Goal: Task Accomplishment & Management: Complete application form

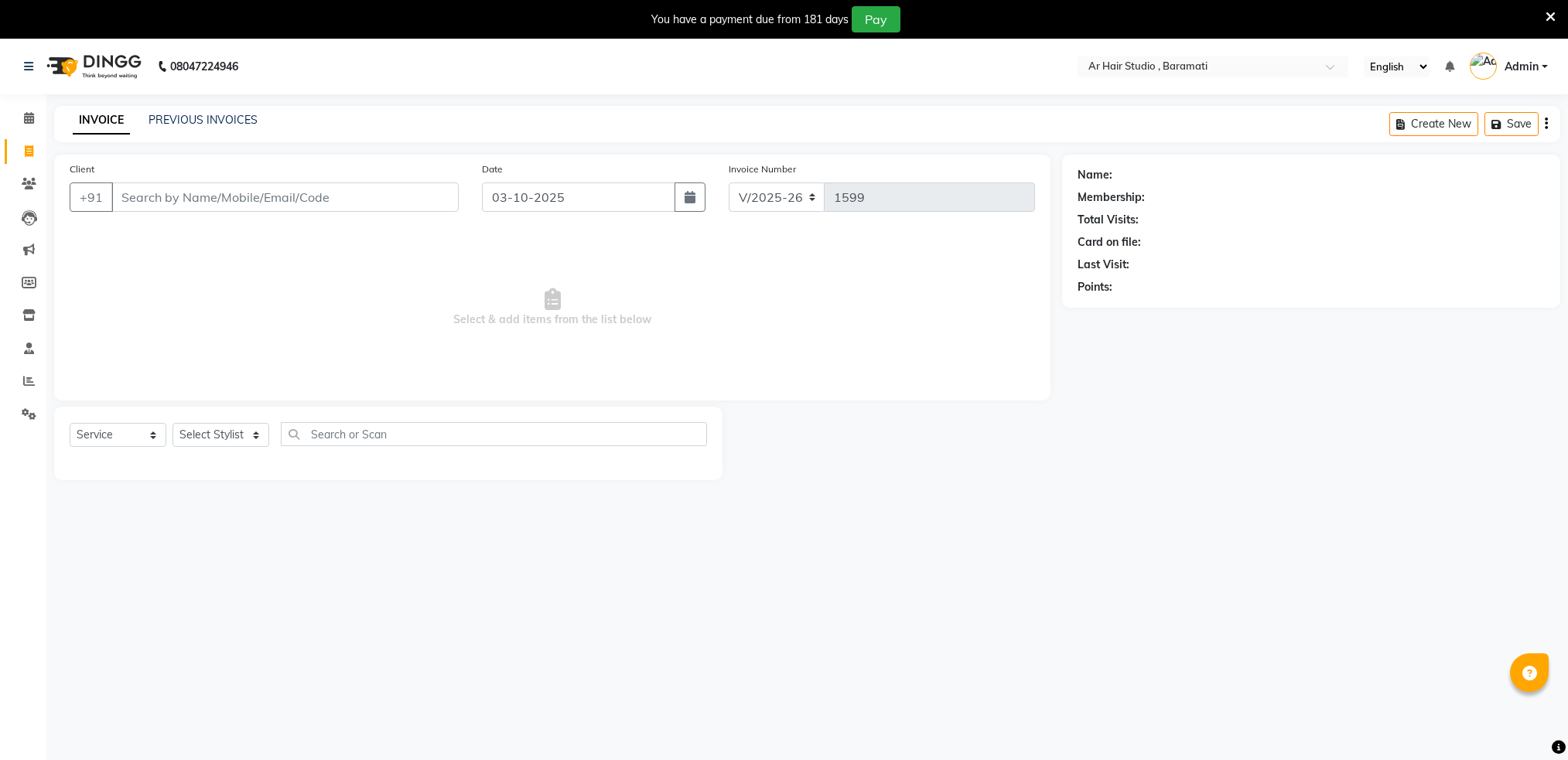
select select "672"
select select "service"
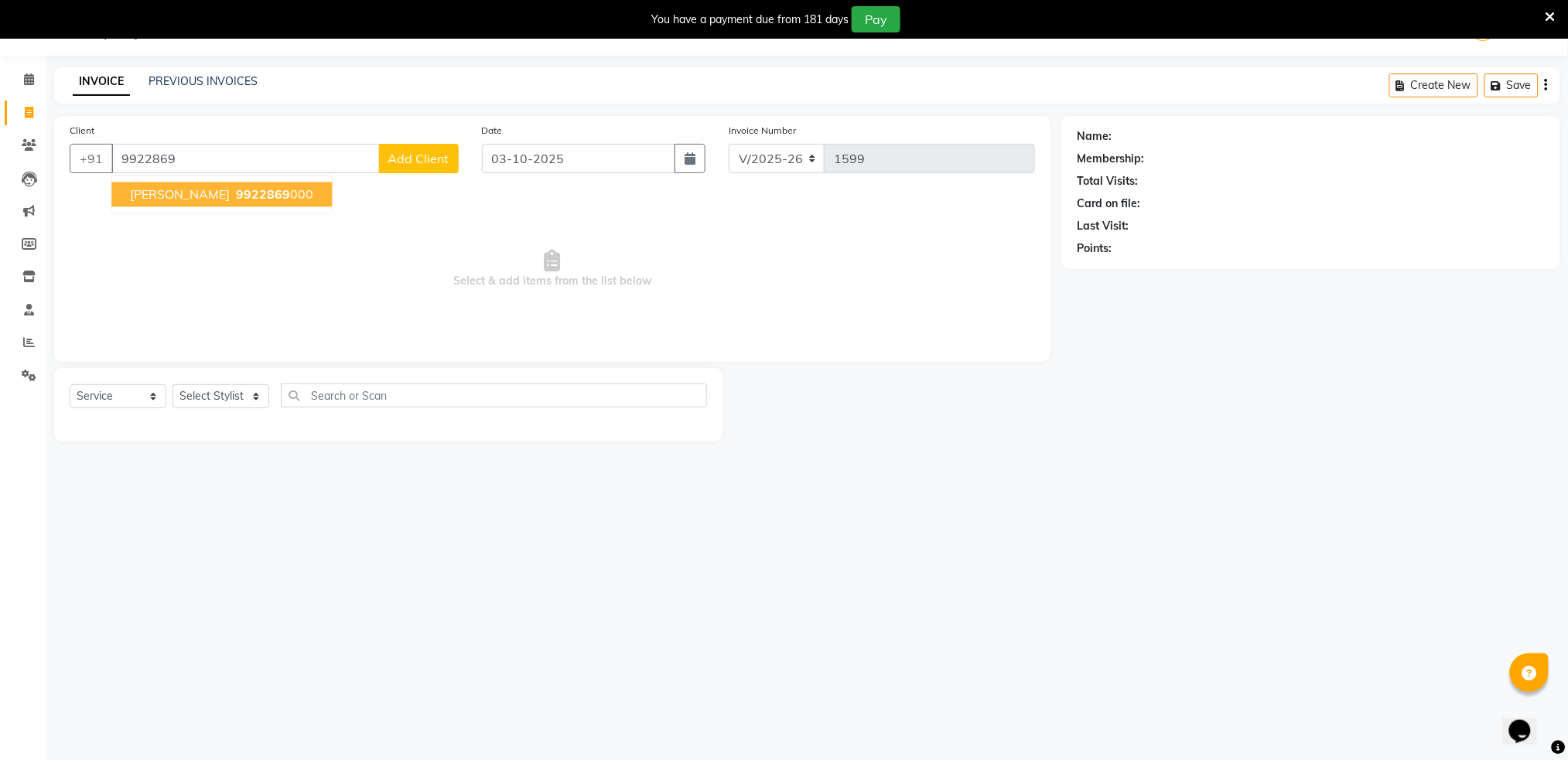
click at [236, 201] on span "9922869" at bounding box center [262, 195] width 54 height 16
type input "9922869000"
click at [219, 201] on span "Select & add items from the list below" at bounding box center [551, 269] width 965 height 155
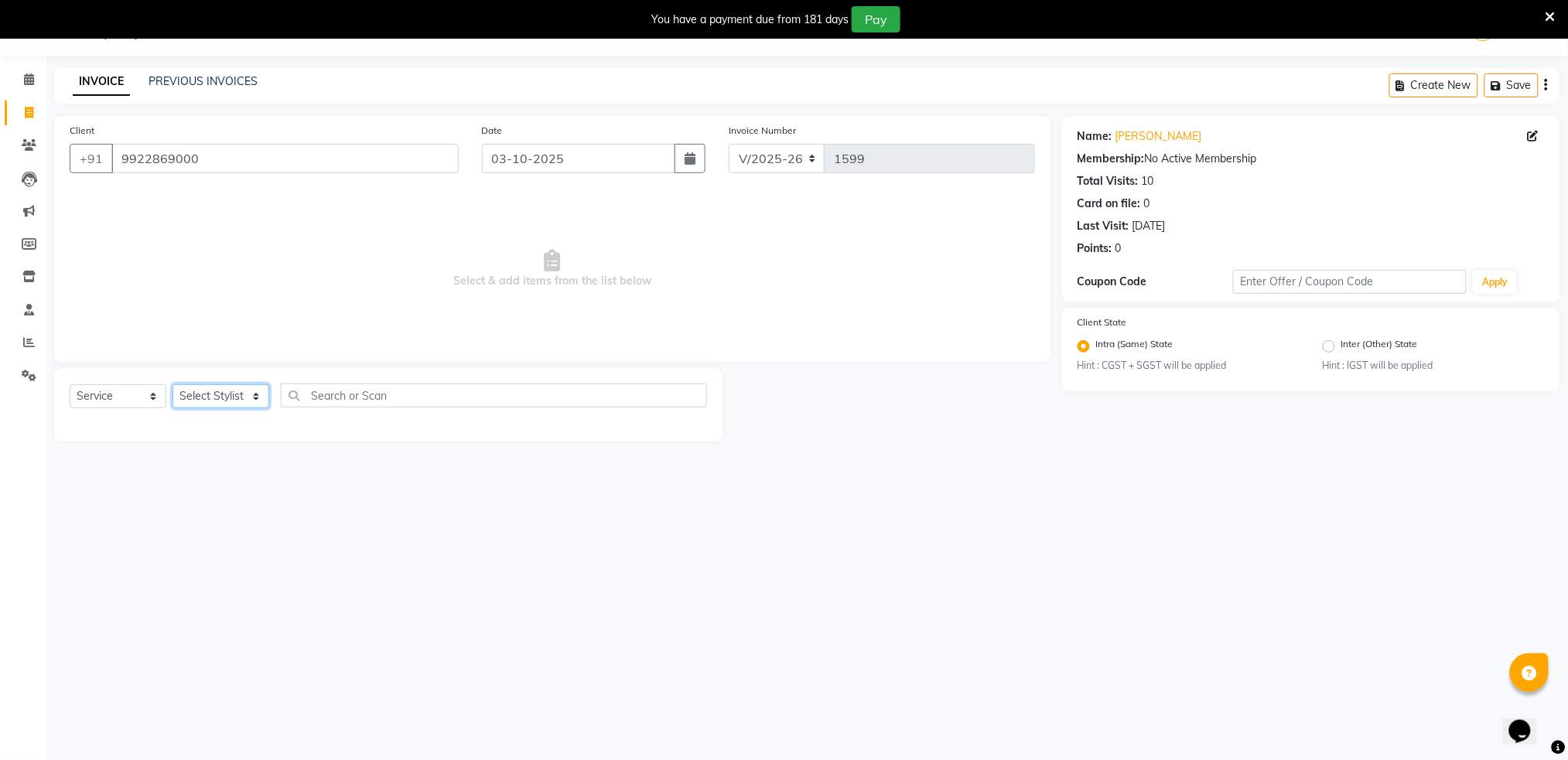
click at [226, 397] on select "Select Stylist Akshay shree [PERSON_NAME]" at bounding box center [221, 396] width 97 height 24
click at [206, 397] on select "Select Stylist Akshay shree [PERSON_NAME]" at bounding box center [221, 396] width 97 height 24
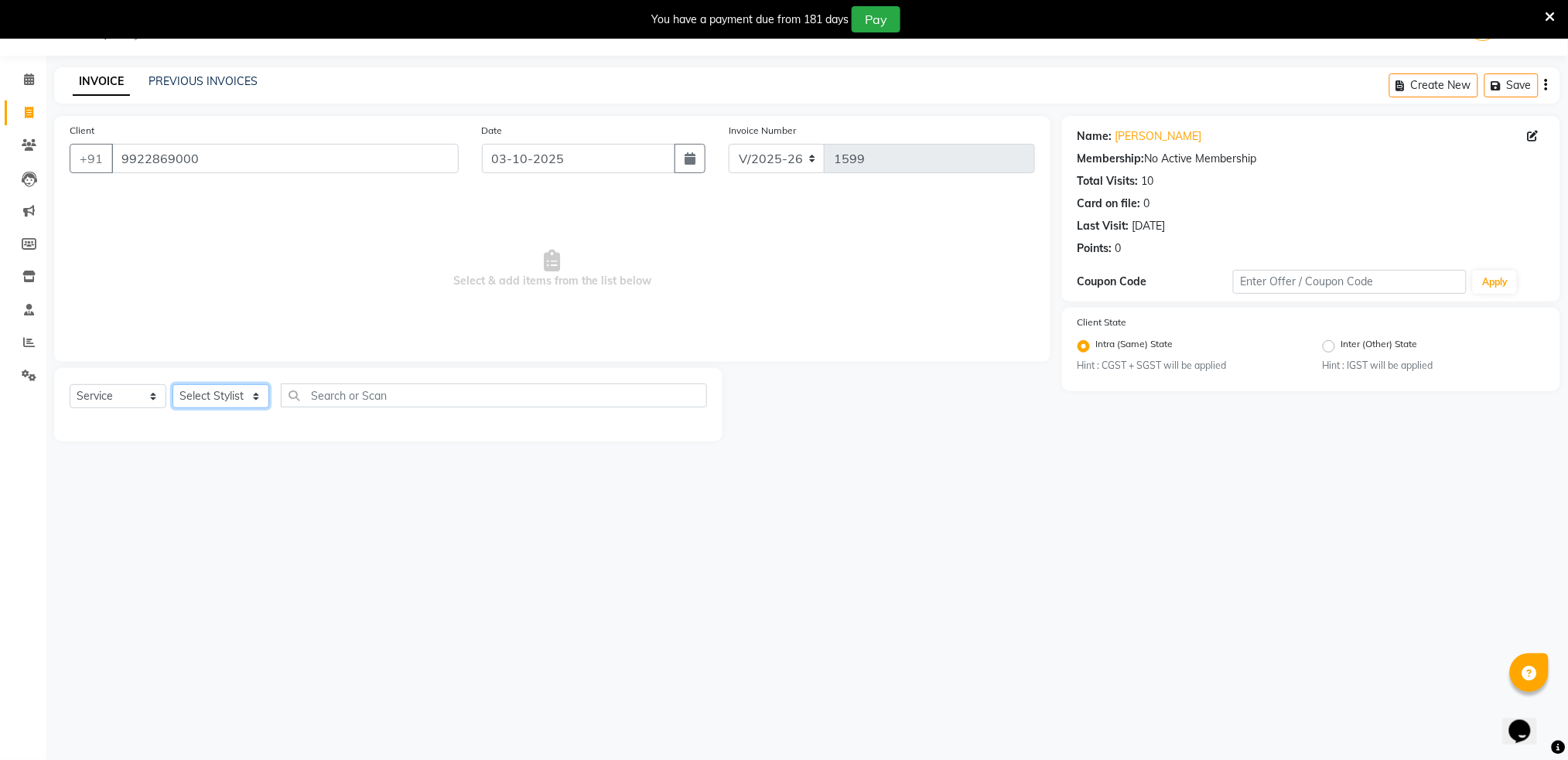
select select "79676"
click at [173, 384] on select "Select Stylist Akshay shree [PERSON_NAME]" at bounding box center [221, 396] width 97 height 24
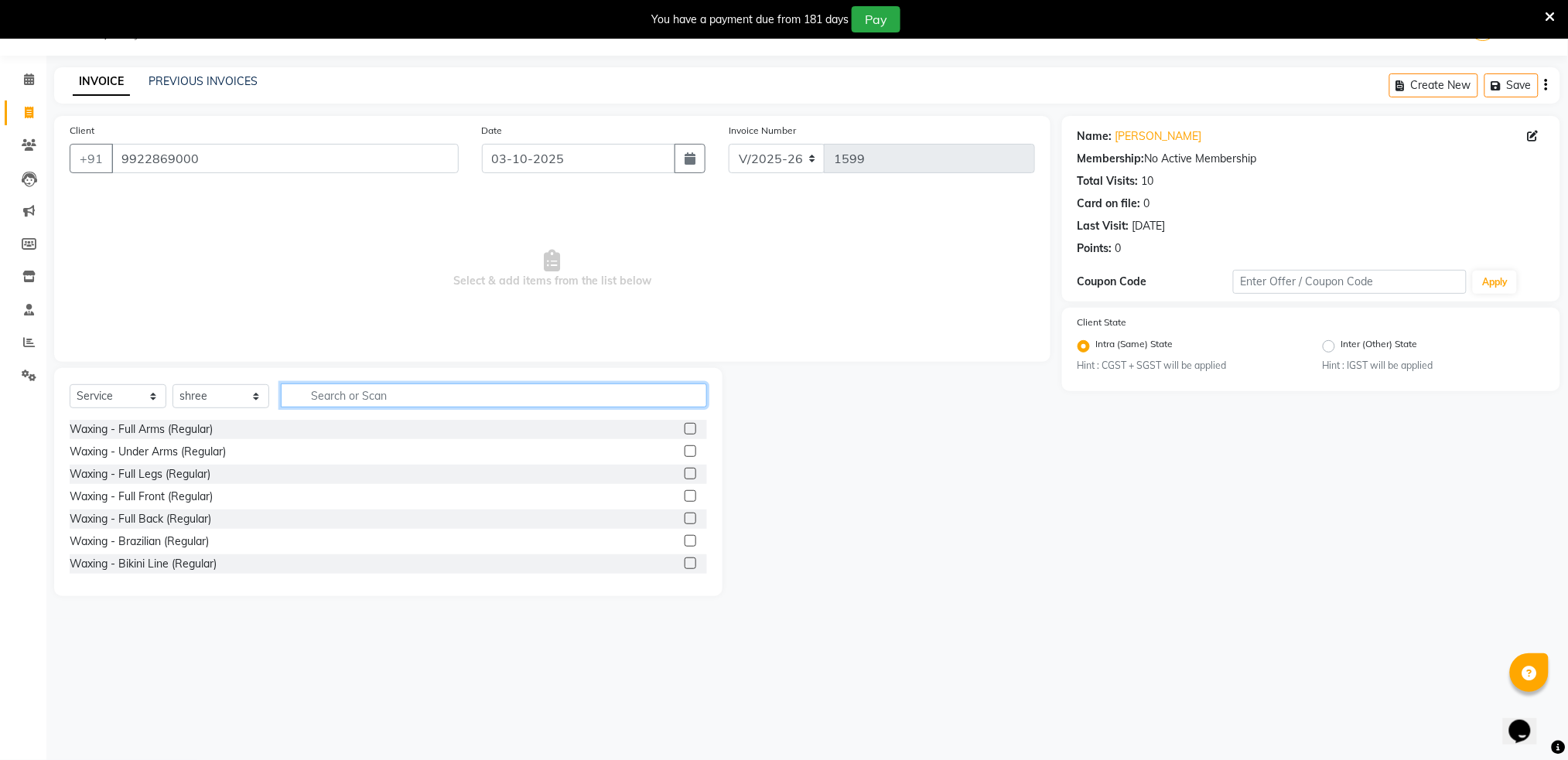
click at [381, 399] on input "text" at bounding box center [494, 395] width 426 height 24
type input "hair"
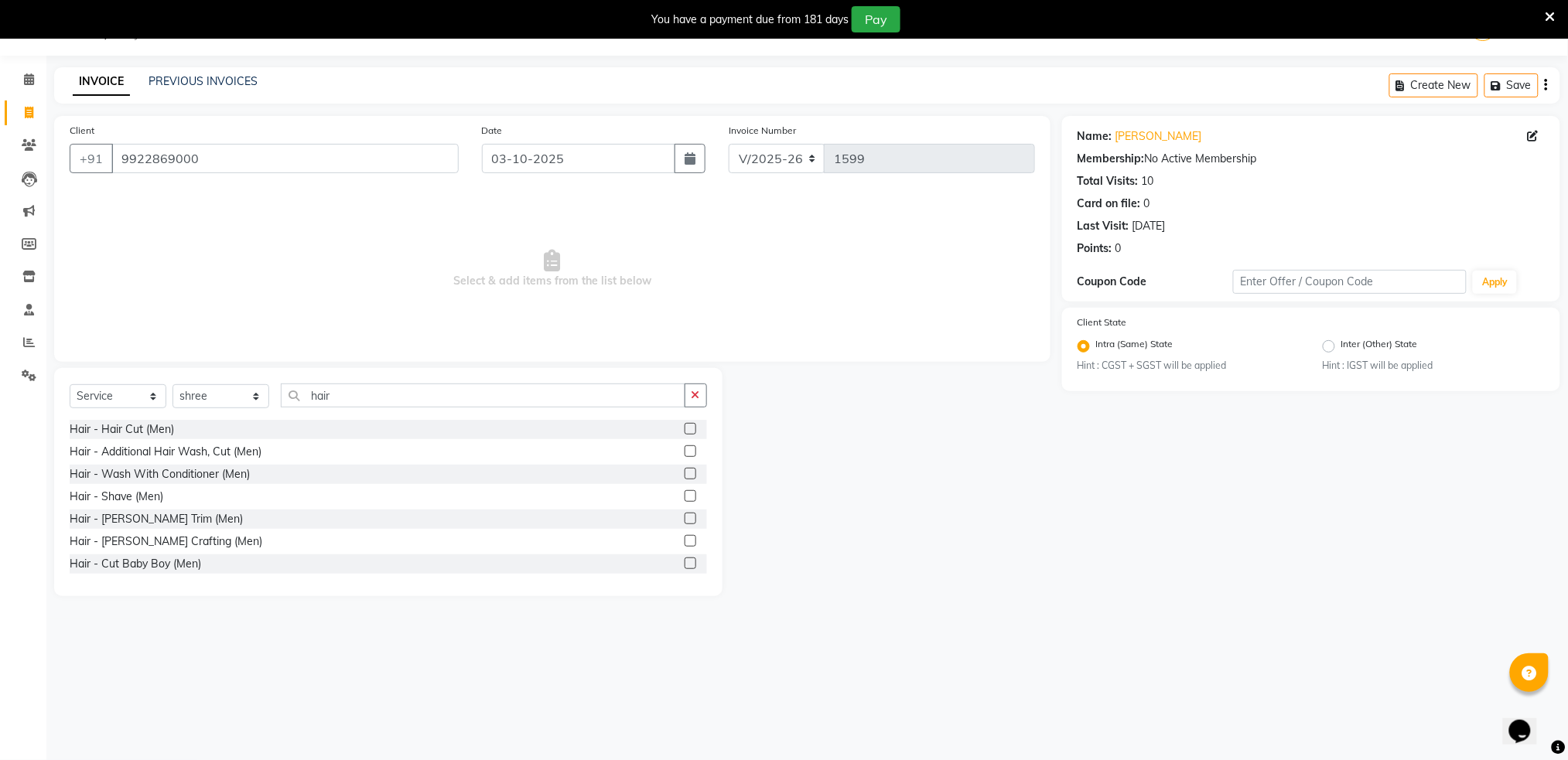
click at [685, 423] on label at bounding box center [691, 429] width 12 height 12
click at [685, 424] on input "checkbox" at bounding box center [690, 429] width 10 height 10
click at [685, 423] on label at bounding box center [691, 429] width 12 height 12
click at [685, 424] on input "checkbox" at bounding box center [690, 429] width 10 height 10
checkbox input "false"
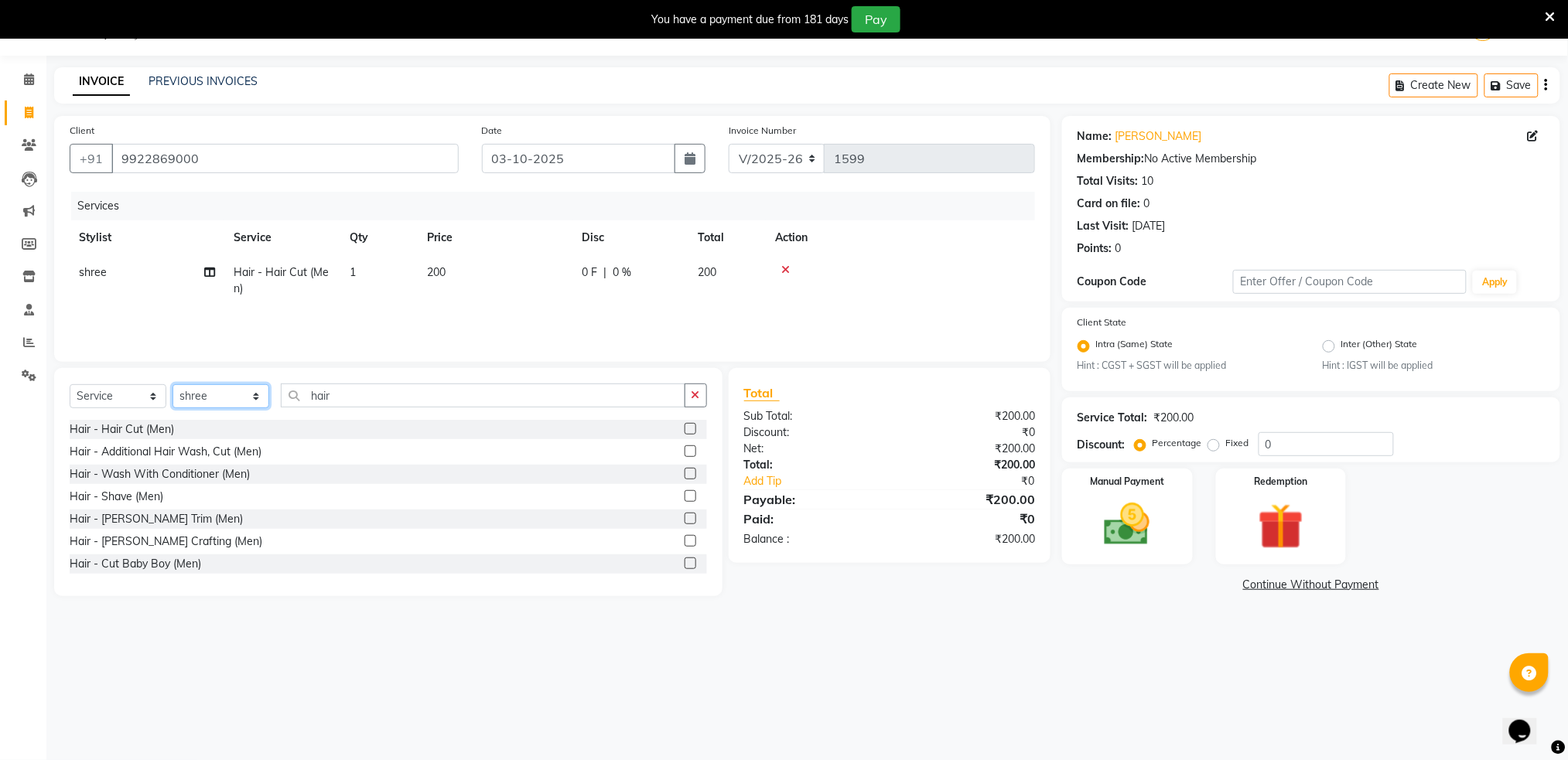
click at [218, 394] on select "Select Stylist Akshay shree [PERSON_NAME]" at bounding box center [221, 396] width 97 height 24
select select "89943"
click at [173, 384] on select "Select Stylist Akshay shree [PERSON_NAME]" at bounding box center [221, 396] width 97 height 24
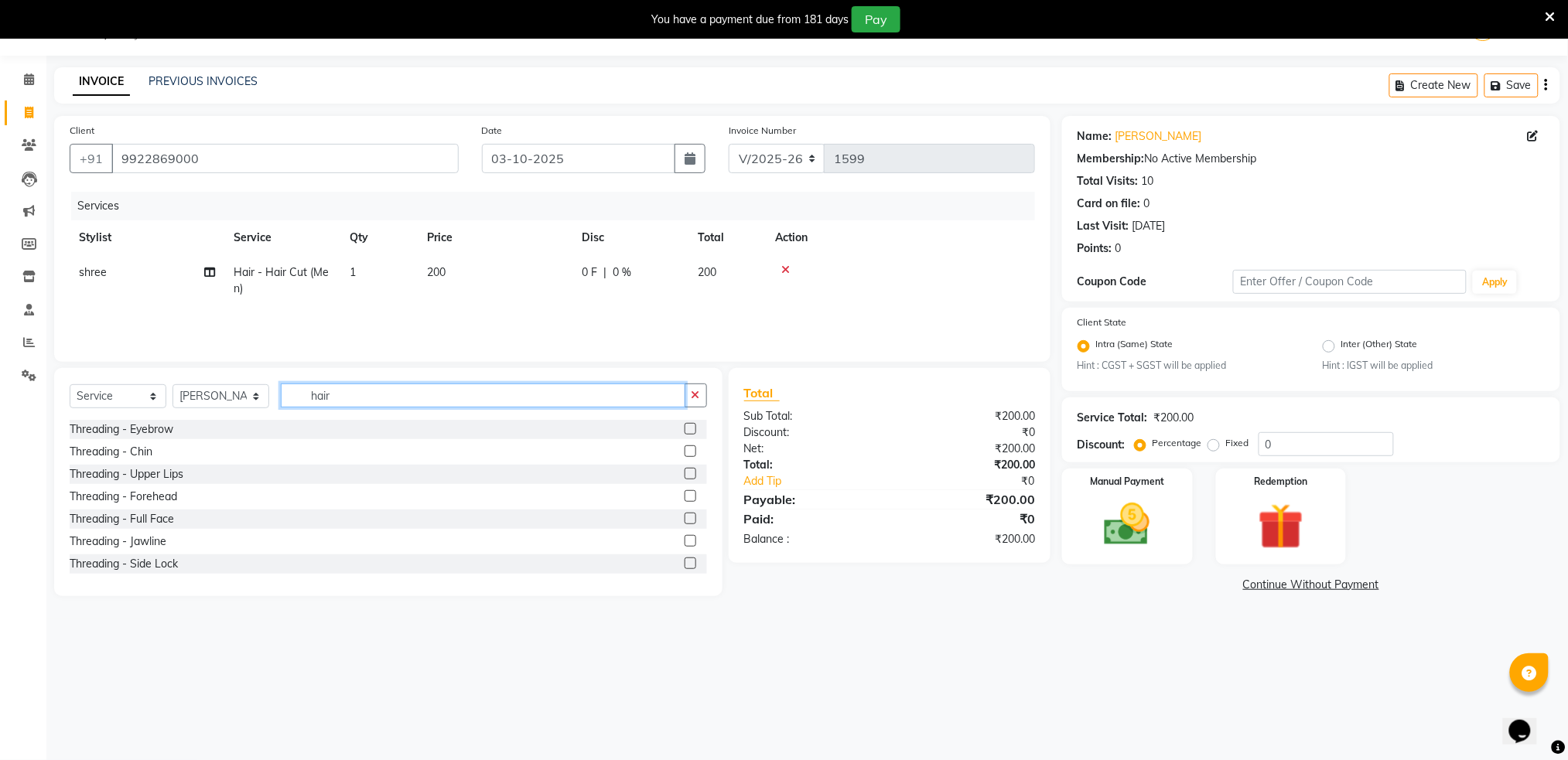
click at [541, 398] on input "hair" at bounding box center [483, 395] width 405 height 24
type input "h"
type input "th"
click at [685, 431] on label at bounding box center [691, 429] width 12 height 12
click at [685, 431] on input "checkbox" at bounding box center [690, 429] width 10 height 10
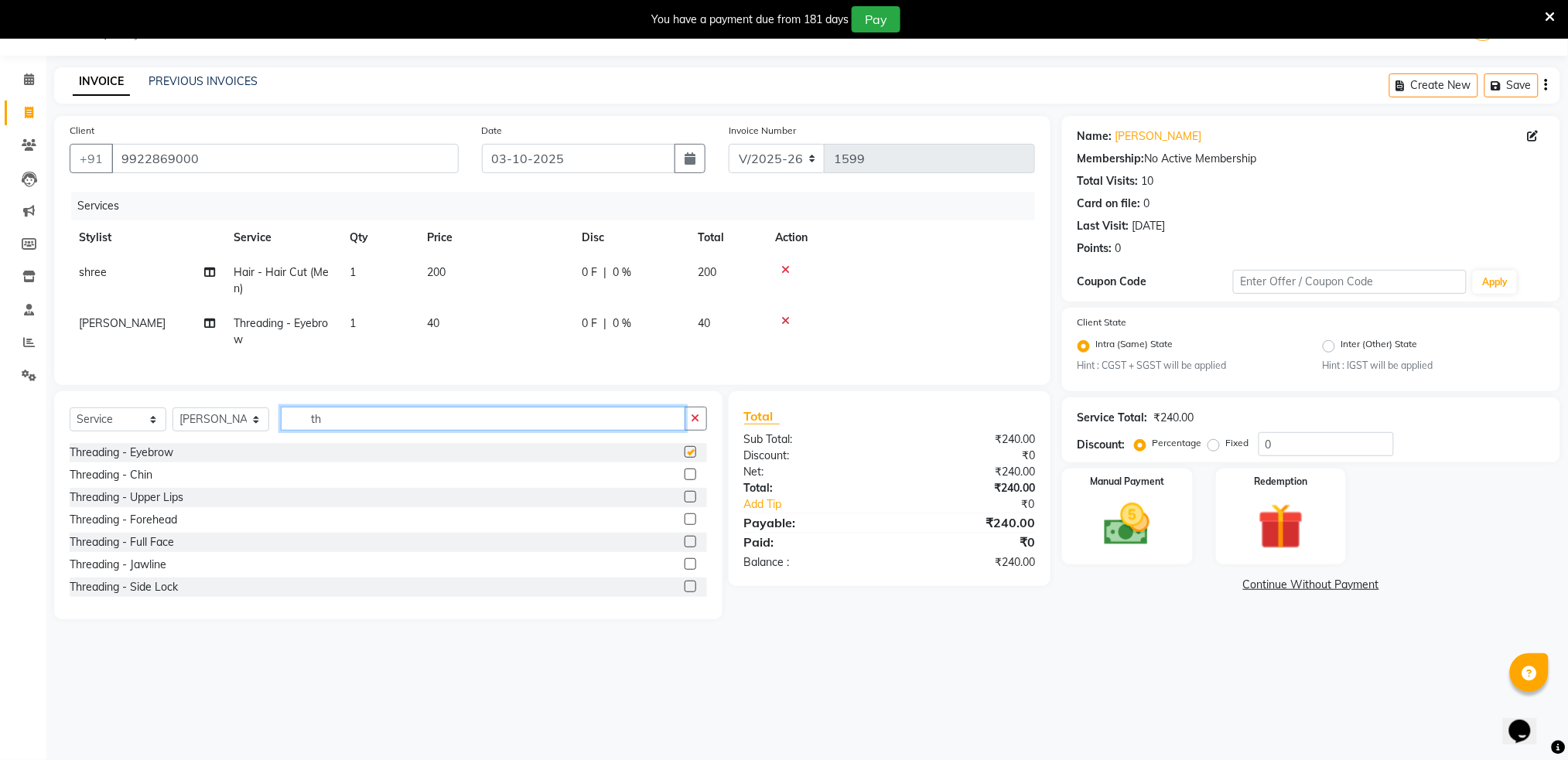
click at [671, 431] on input "th" at bounding box center [483, 419] width 405 height 24
checkbox input "false"
click at [706, 316] on span "40" at bounding box center [704, 323] width 13 height 14
select select "89943"
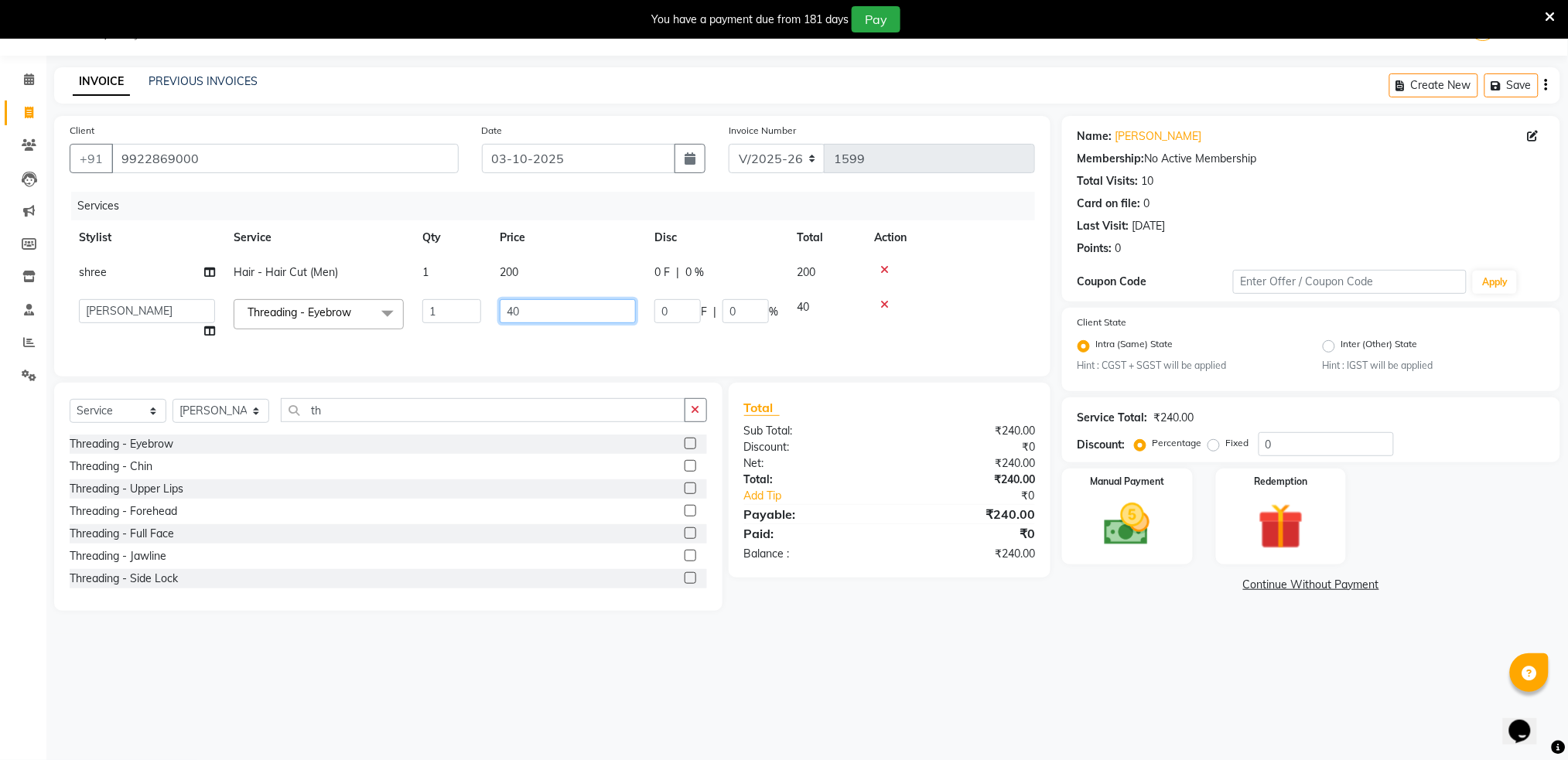
click at [610, 306] on input "40" at bounding box center [568, 311] width 137 height 24
type input "4"
type input "50"
click at [1004, 272] on div at bounding box center [949, 269] width 151 height 11
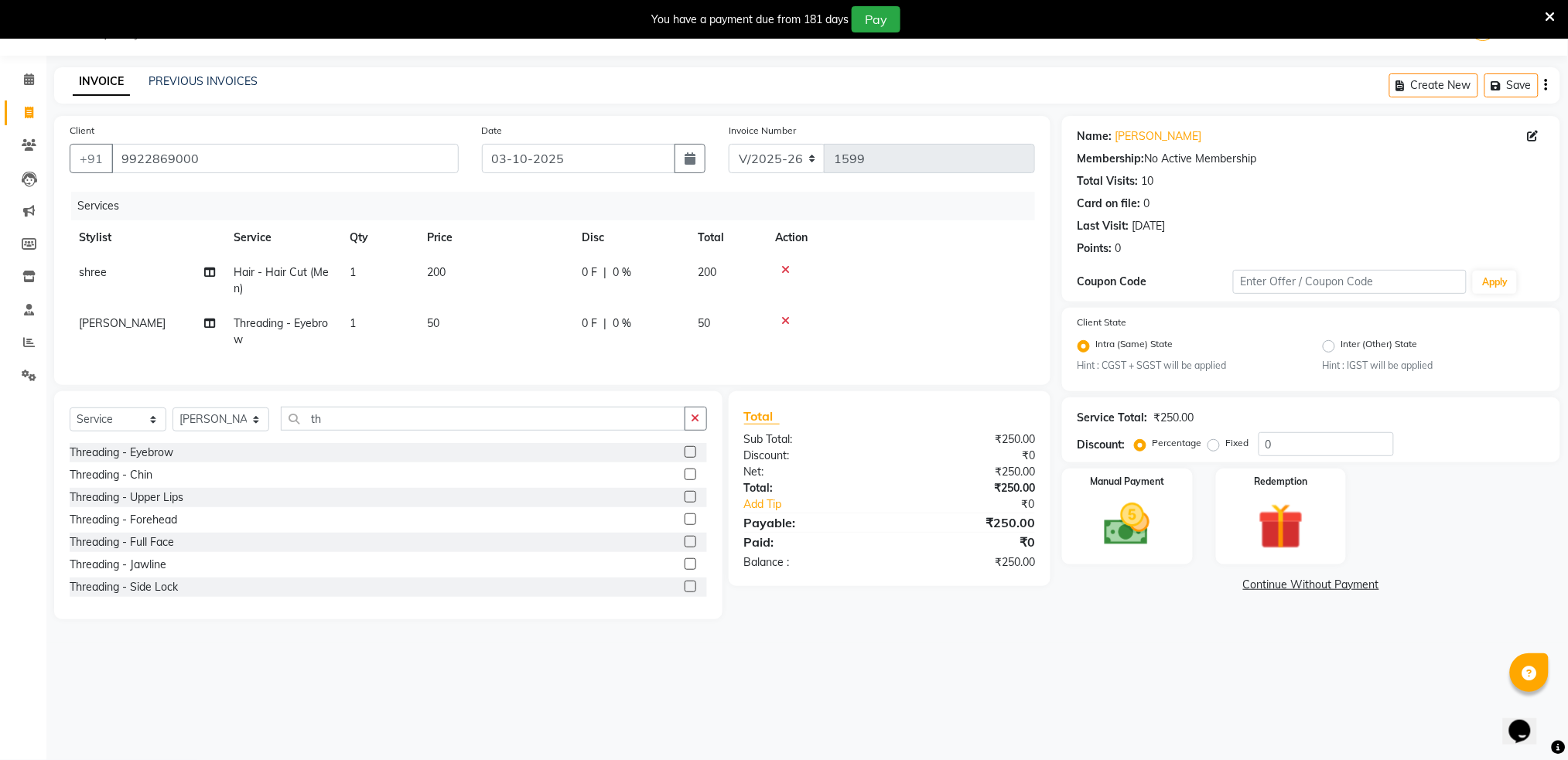
click at [1004, 272] on div at bounding box center [900, 269] width 251 height 11
click at [1126, 540] on img at bounding box center [1127, 525] width 77 height 55
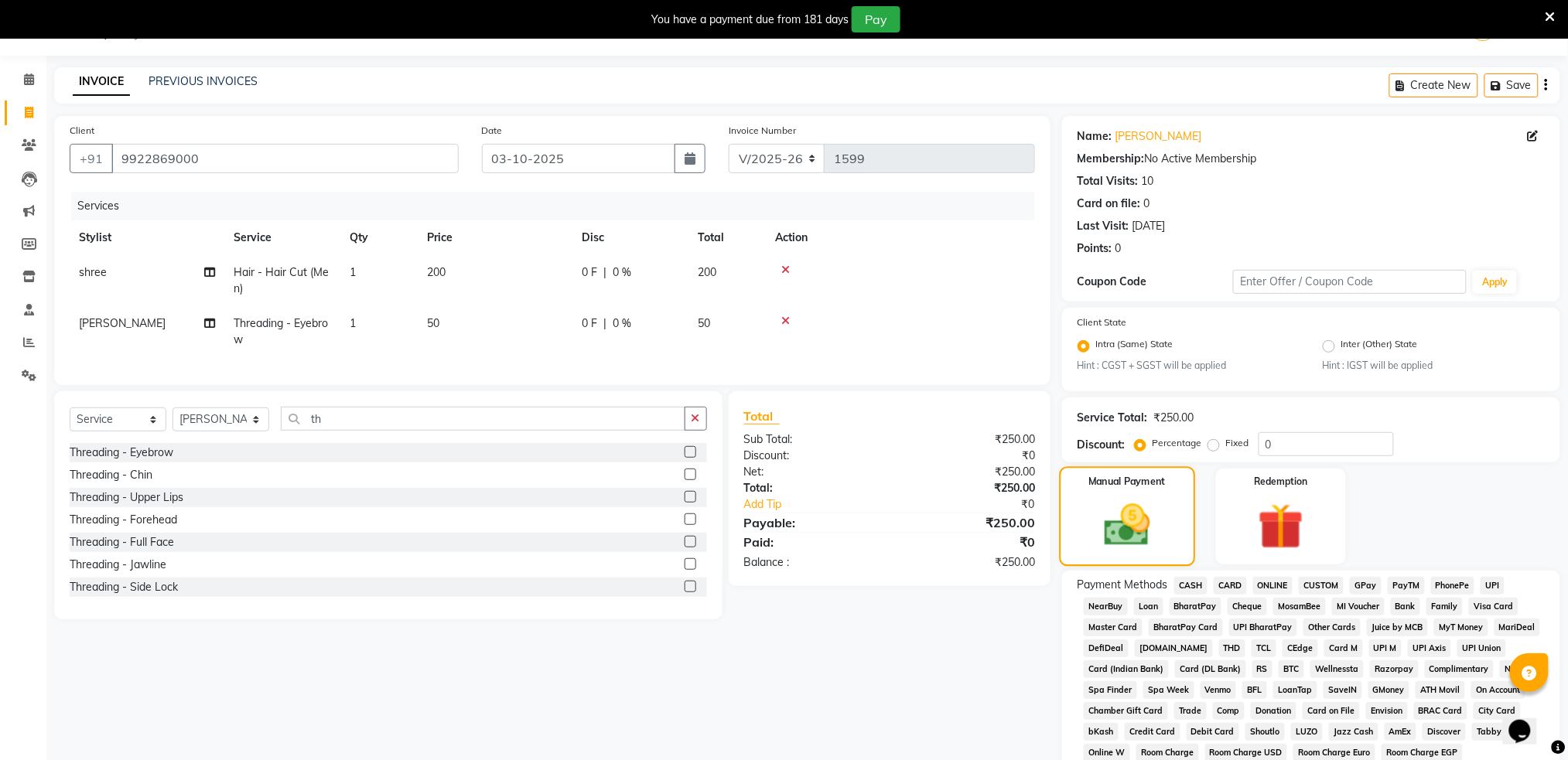
click at [1126, 540] on img at bounding box center [1127, 526] width 75 height 54
click at [1277, 580] on span "ONLINE" at bounding box center [1272, 585] width 40 height 18
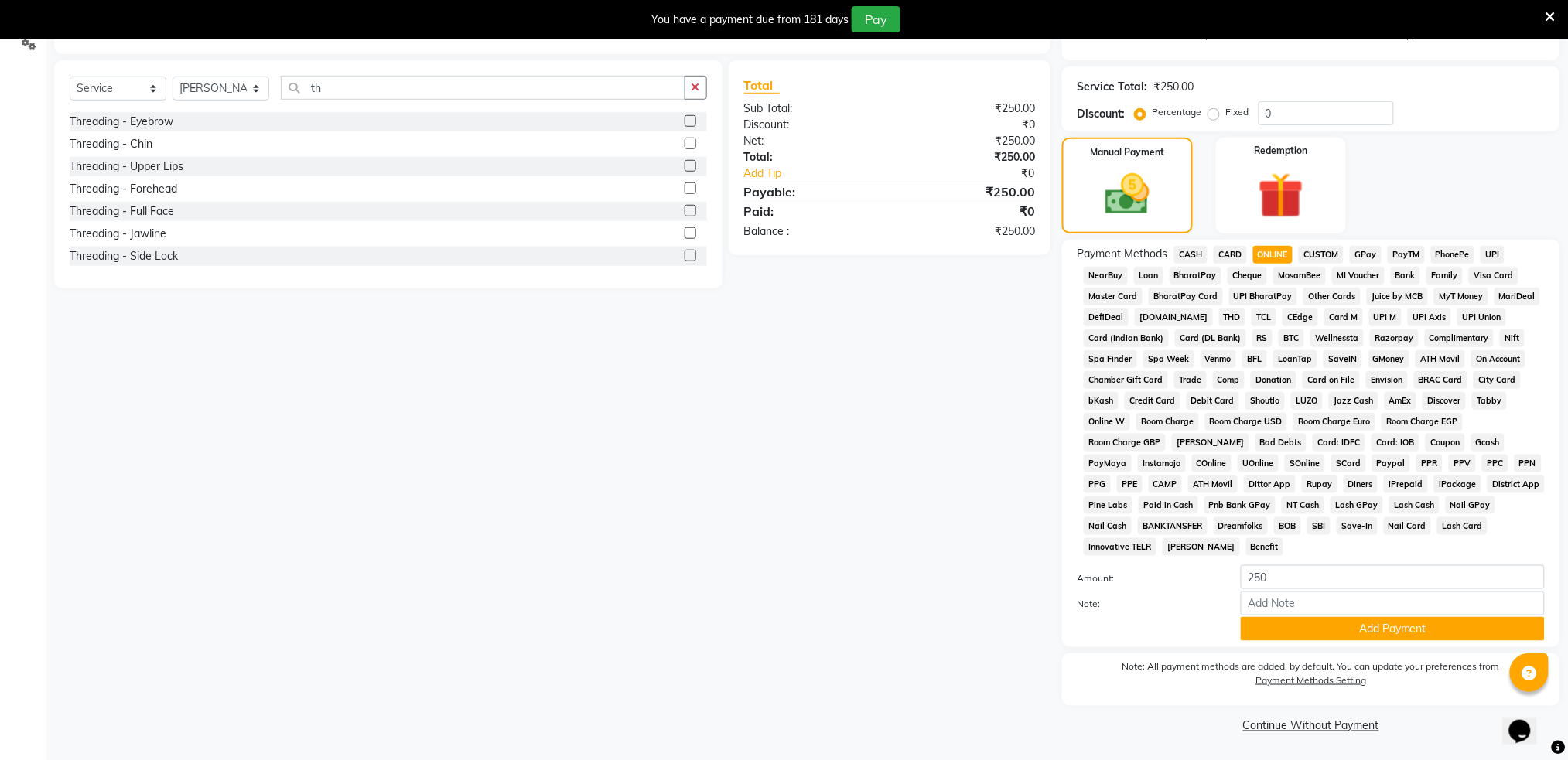
scroll to position [372, 0]
click at [1420, 629] on button "Add Payment" at bounding box center [1393, 628] width 304 height 24
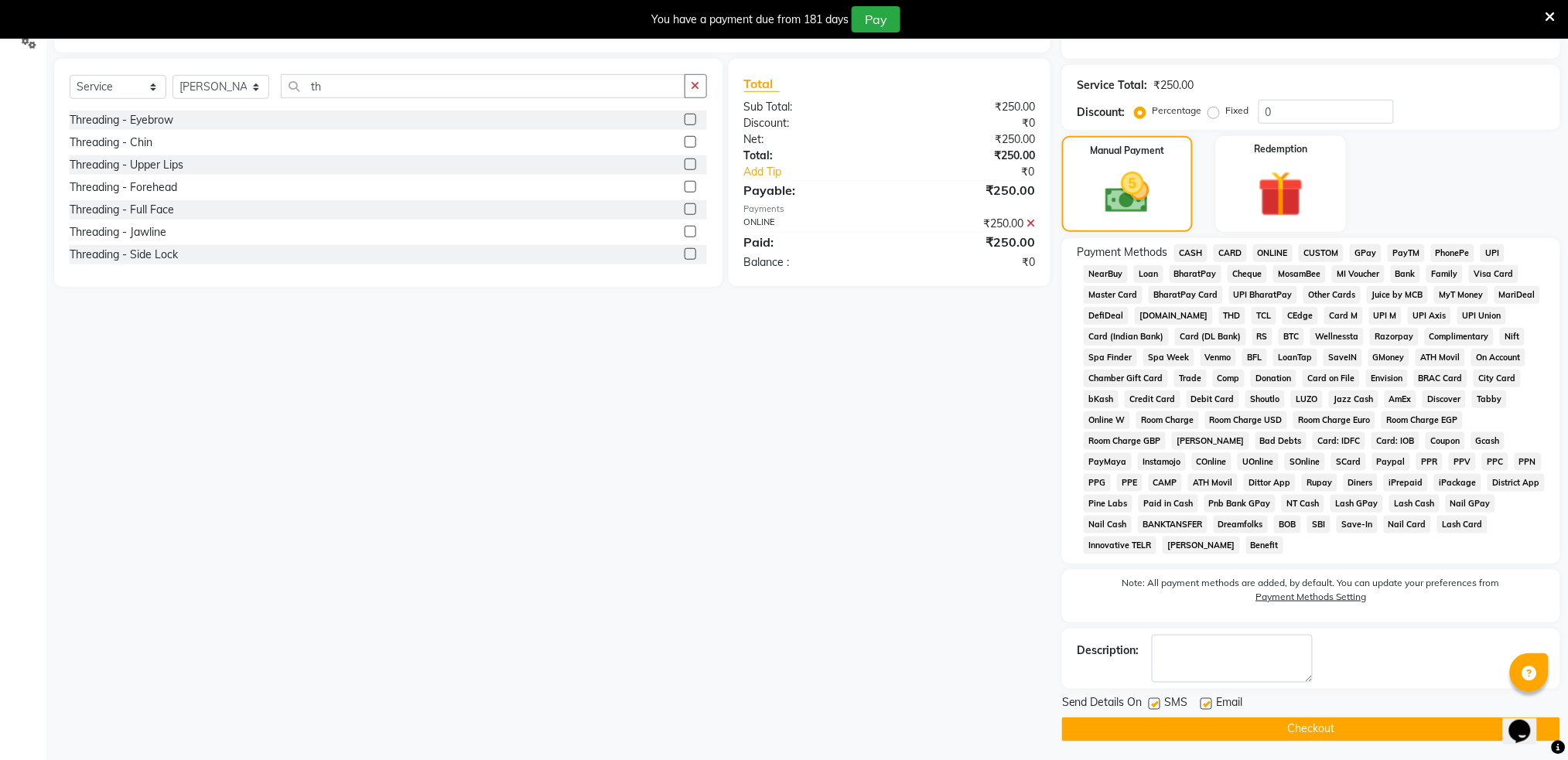
click at [1156, 707] on label at bounding box center [1154, 704] width 12 height 12
click at [1156, 707] on input "checkbox" at bounding box center [1153, 705] width 10 height 10
checkbox input "false"
click at [1176, 726] on button "Checkout" at bounding box center [1311, 730] width 499 height 24
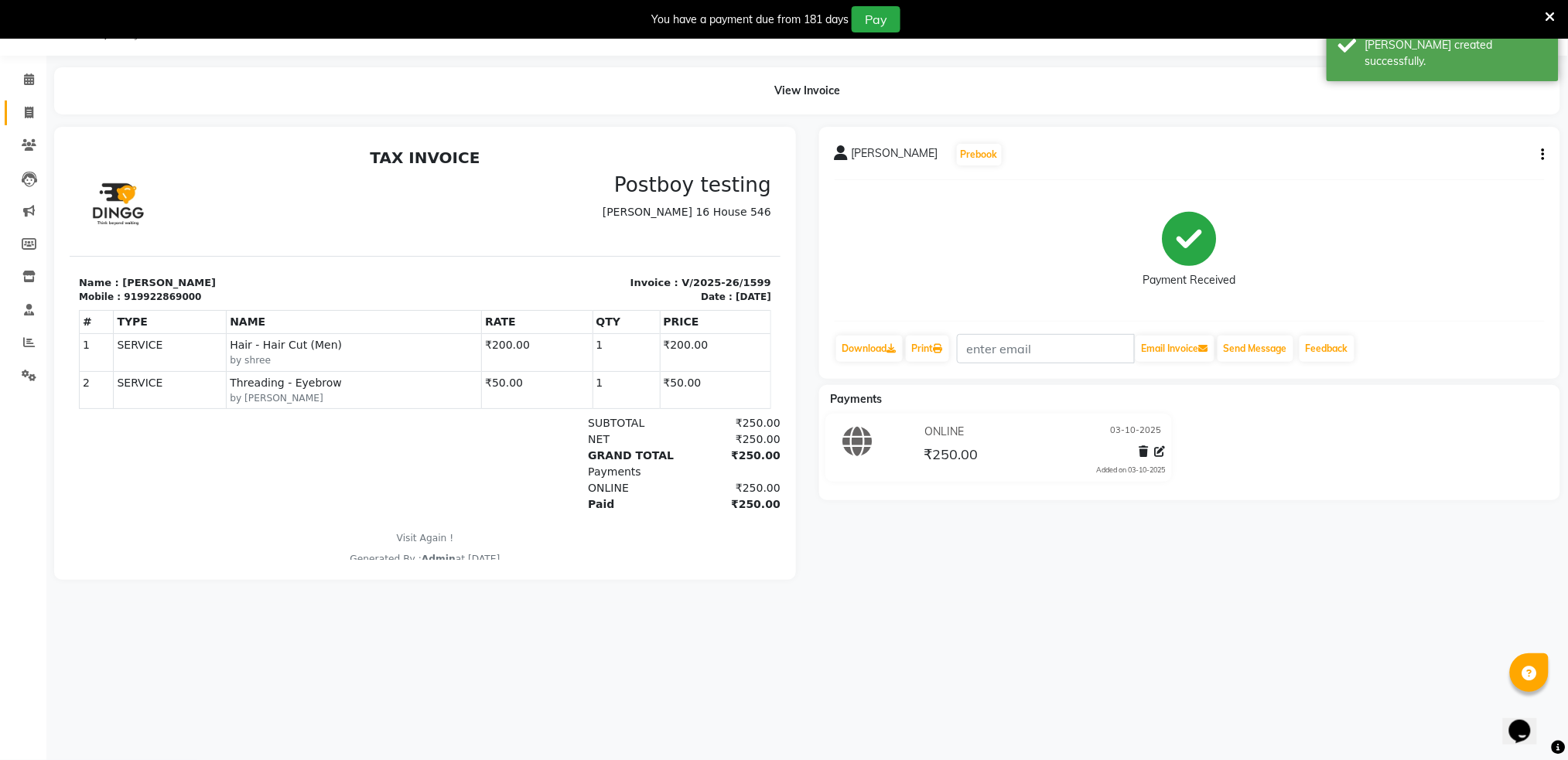
click at [24, 102] on link "Invoice" at bounding box center [23, 113] width 37 height 25
select select "service"
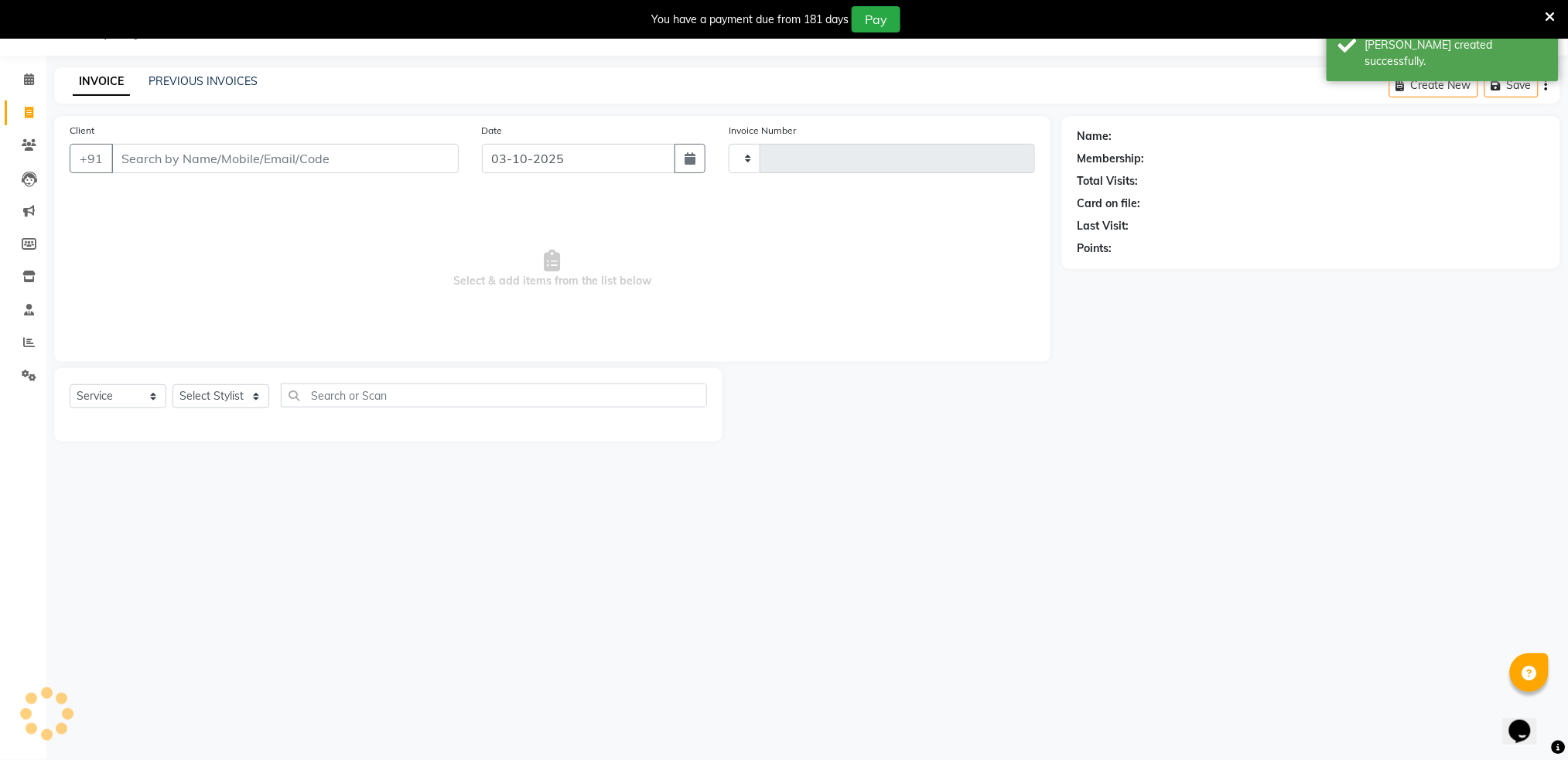
type input "1600"
select select "672"
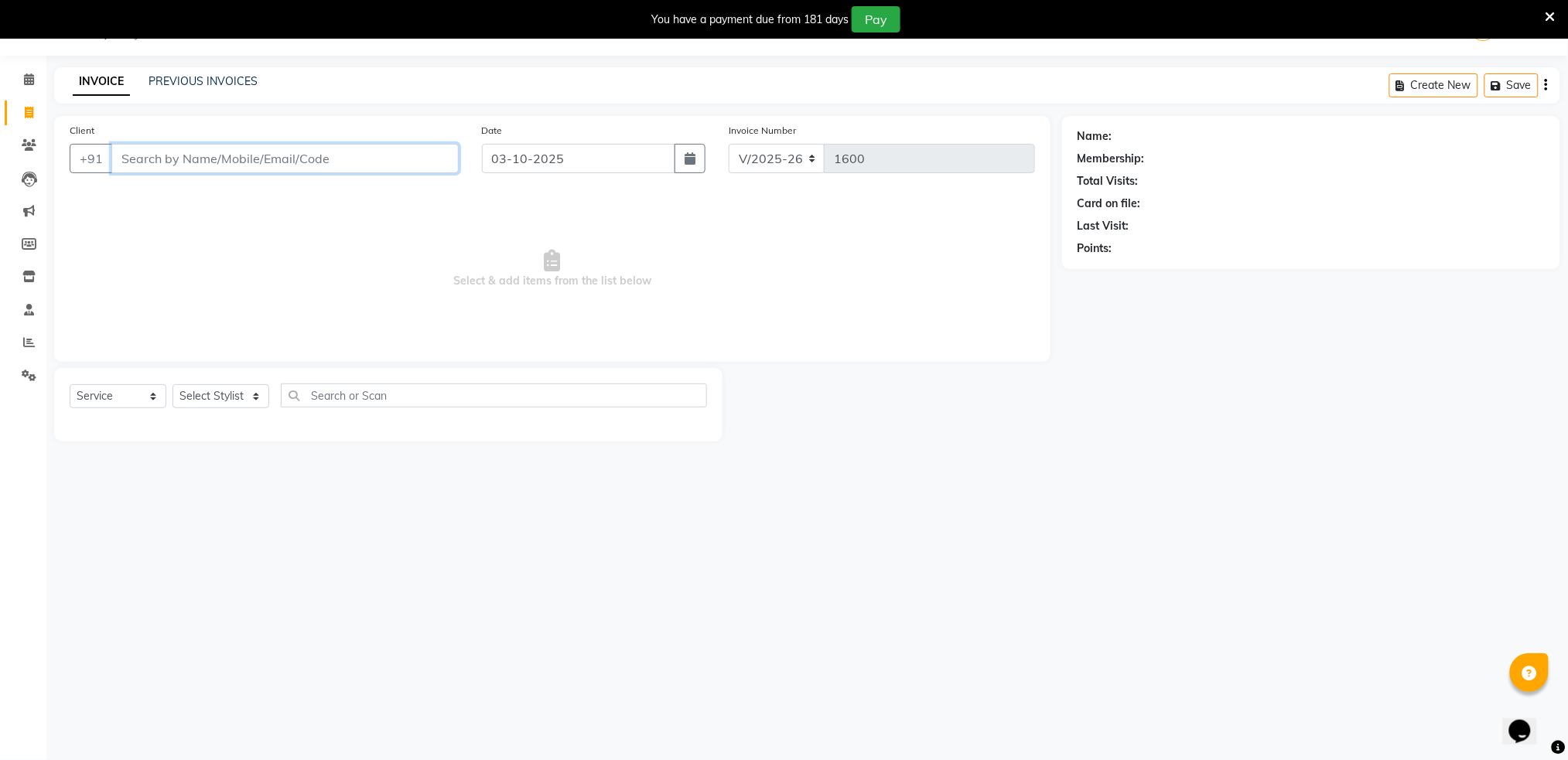
click at [151, 159] on input "Client" at bounding box center [285, 158] width 347 height 29
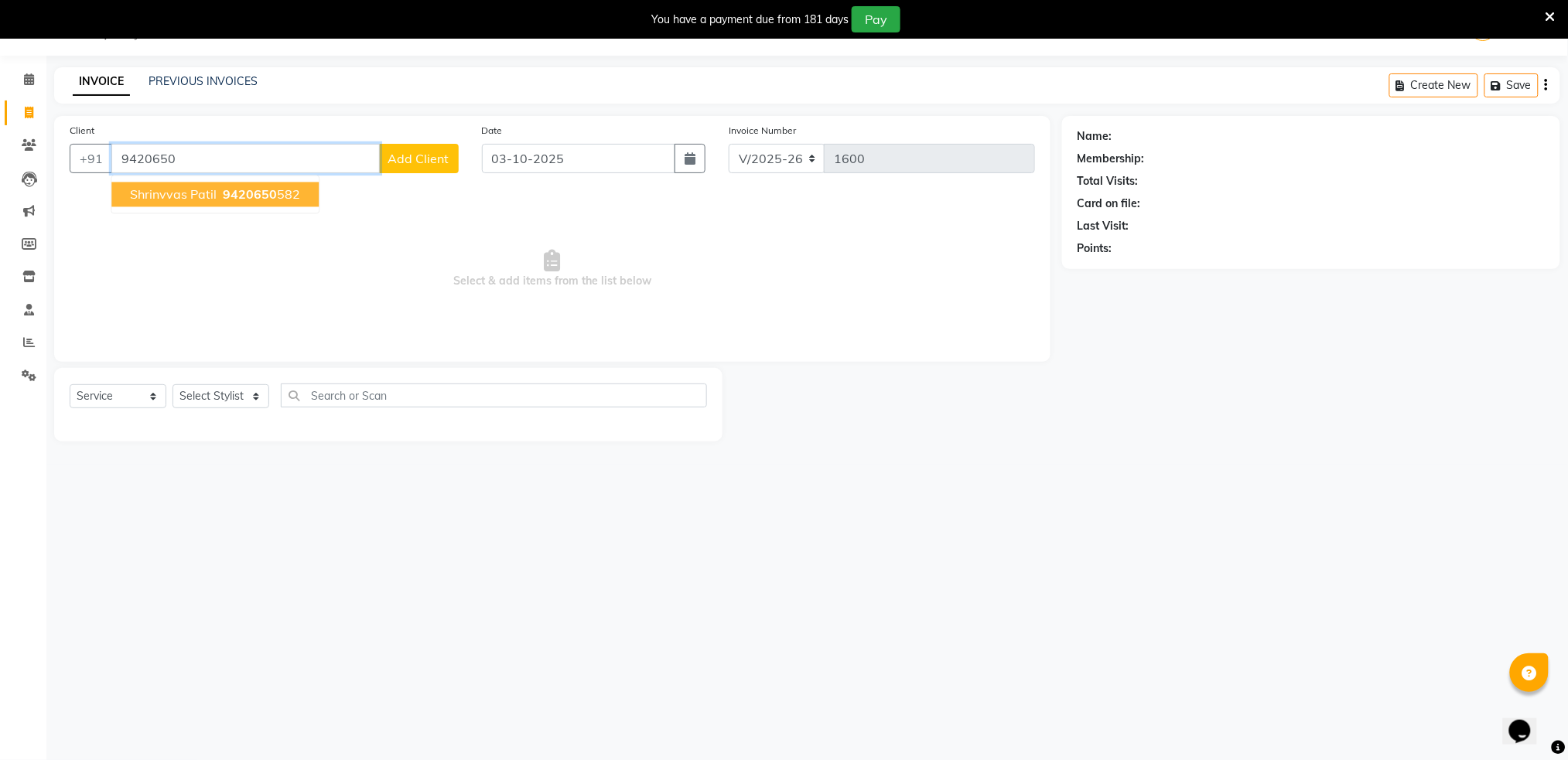
click at [224, 200] on span "9420650" at bounding box center [249, 195] width 54 height 16
type input "9420650582"
click at [224, 200] on span "Select & add items from the list below" at bounding box center [551, 269] width 965 height 155
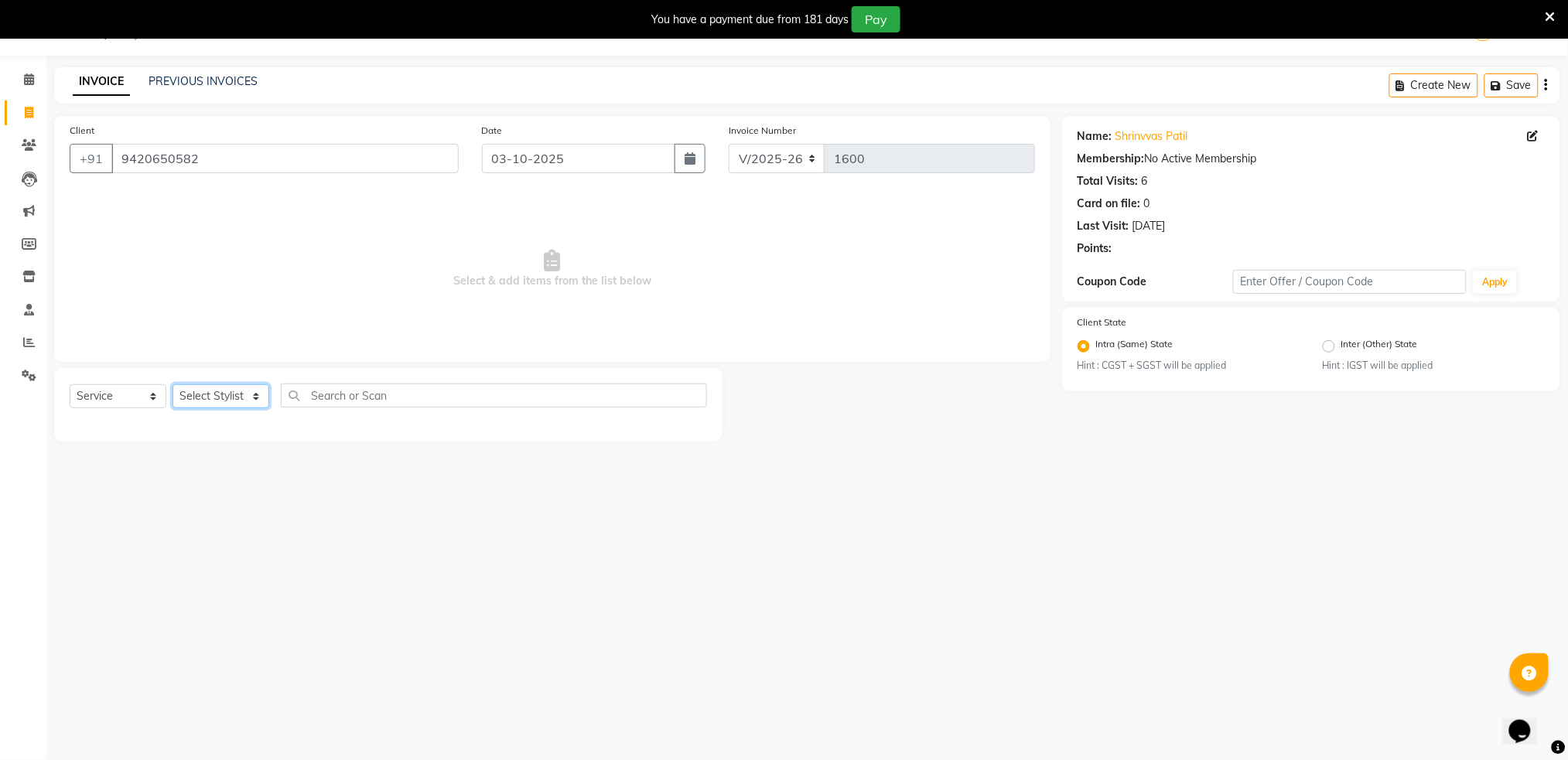
click at [241, 389] on select "Select Stylist Akshay shree [PERSON_NAME]" at bounding box center [221, 396] width 97 height 24
select select "79676"
click at [173, 384] on select "Select Stylist Akshay shree [PERSON_NAME]" at bounding box center [221, 396] width 97 height 24
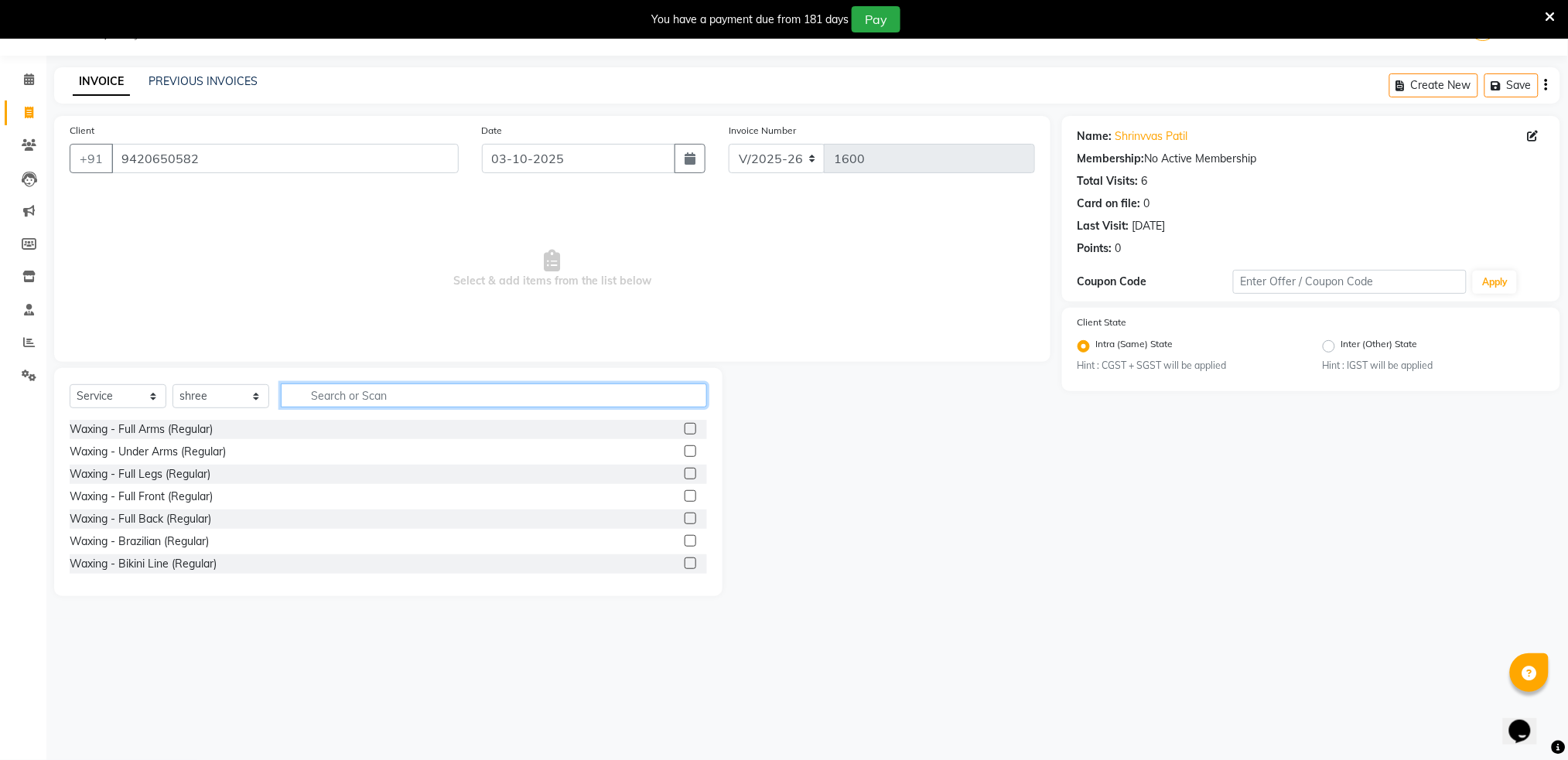
click at [379, 397] on input "text" at bounding box center [494, 395] width 426 height 24
type input "hair cut"
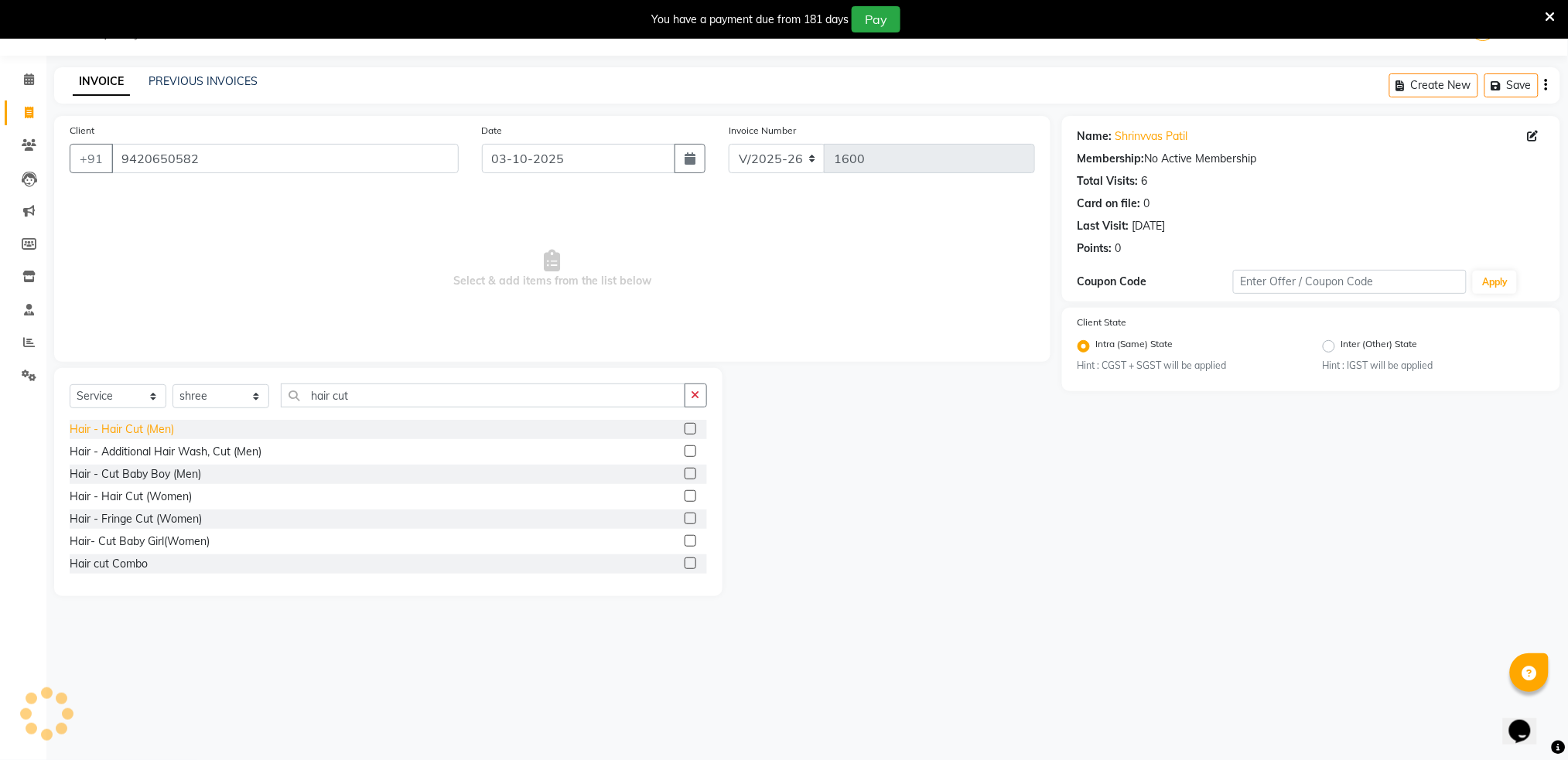
click at [155, 427] on div "Hair - Hair Cut (Men)" at bounding box center [121, 429] width 104 height 17
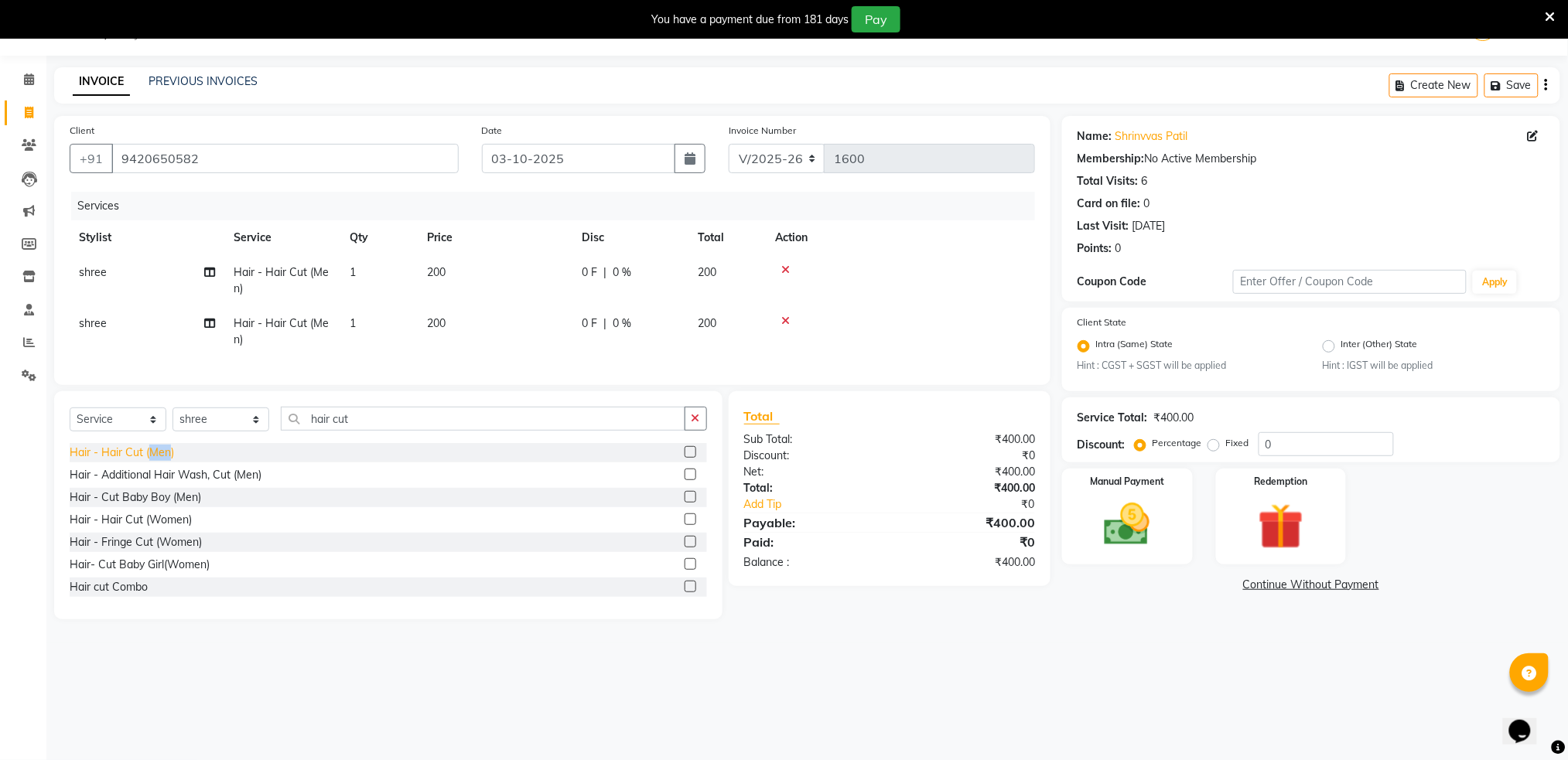
checkbox input "false"
click at [786, 272] on icon at bounding box center [785, 269] width 9 height 11
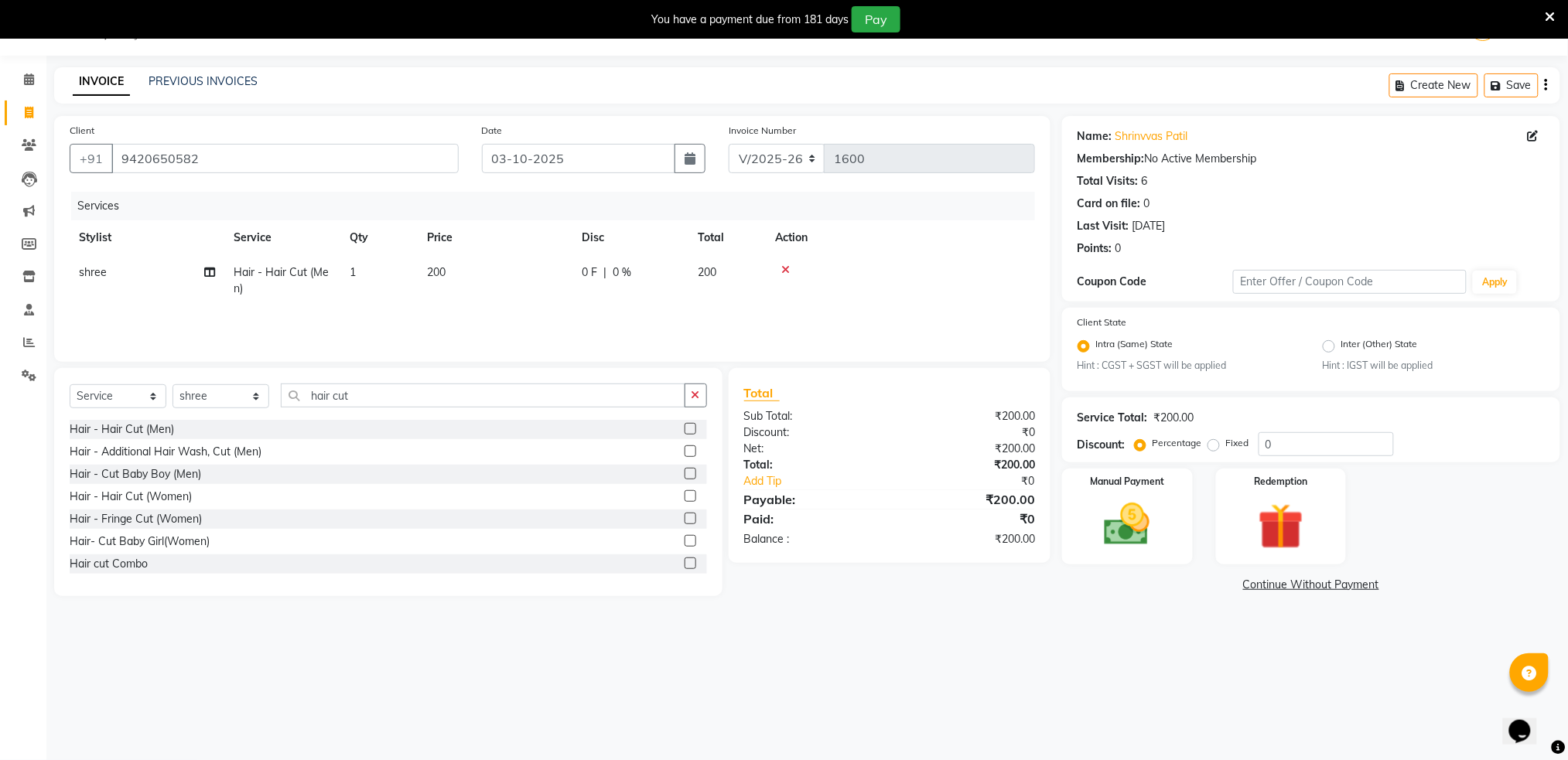
click at [450, 275] on td "200" at bounding box center [495, 281] width 155 height 51
select select "79676"
click at [574, 279] on input "200" at bounding box center [568, 276] width 137 height 24
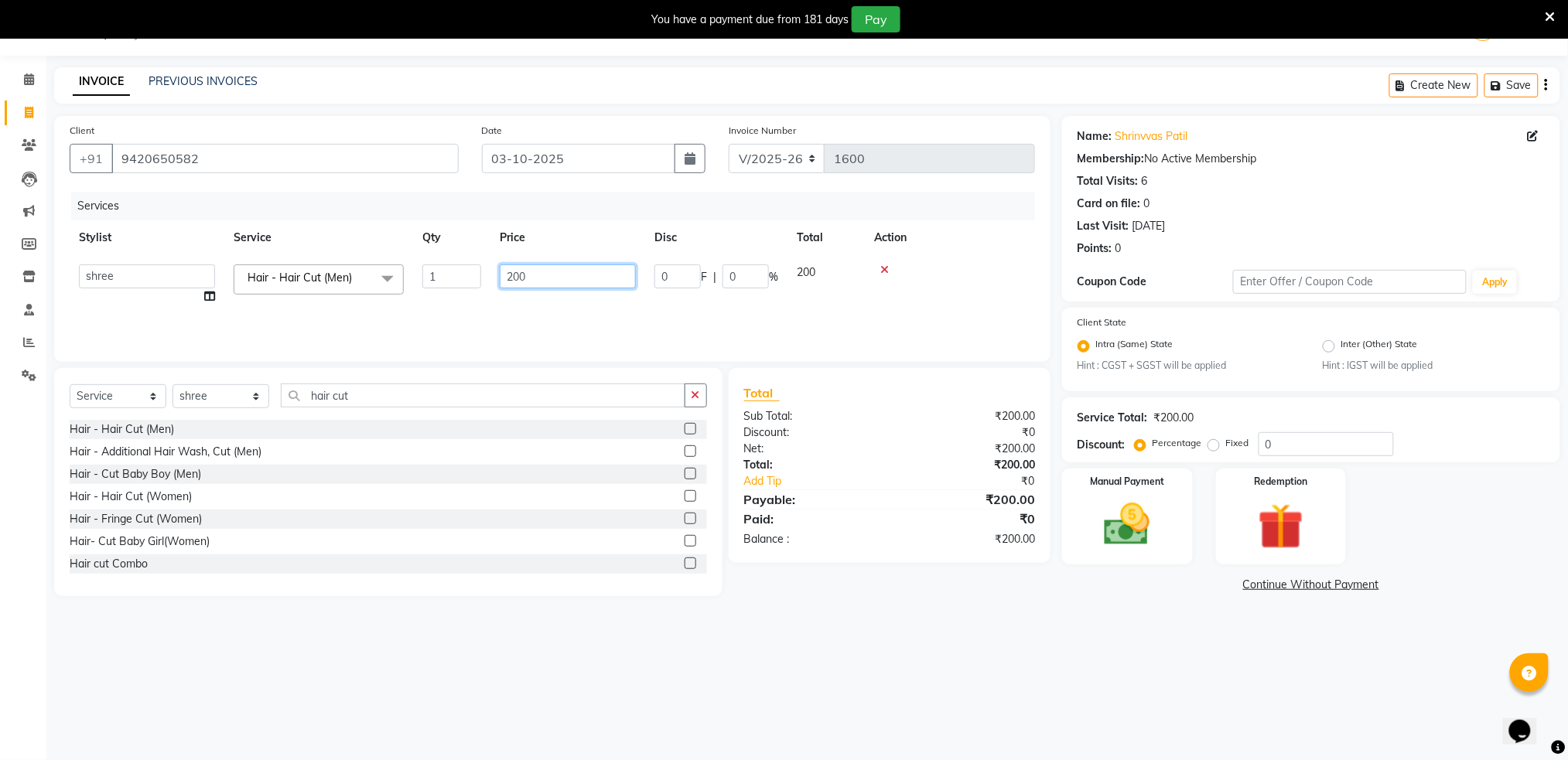
click at [574, 279] on input "200" at bounding box center [568, 276] width 137 height 24
type input "250"
click at [1130, 524] on img at bounding box center [1127, 525] width 77 height 55
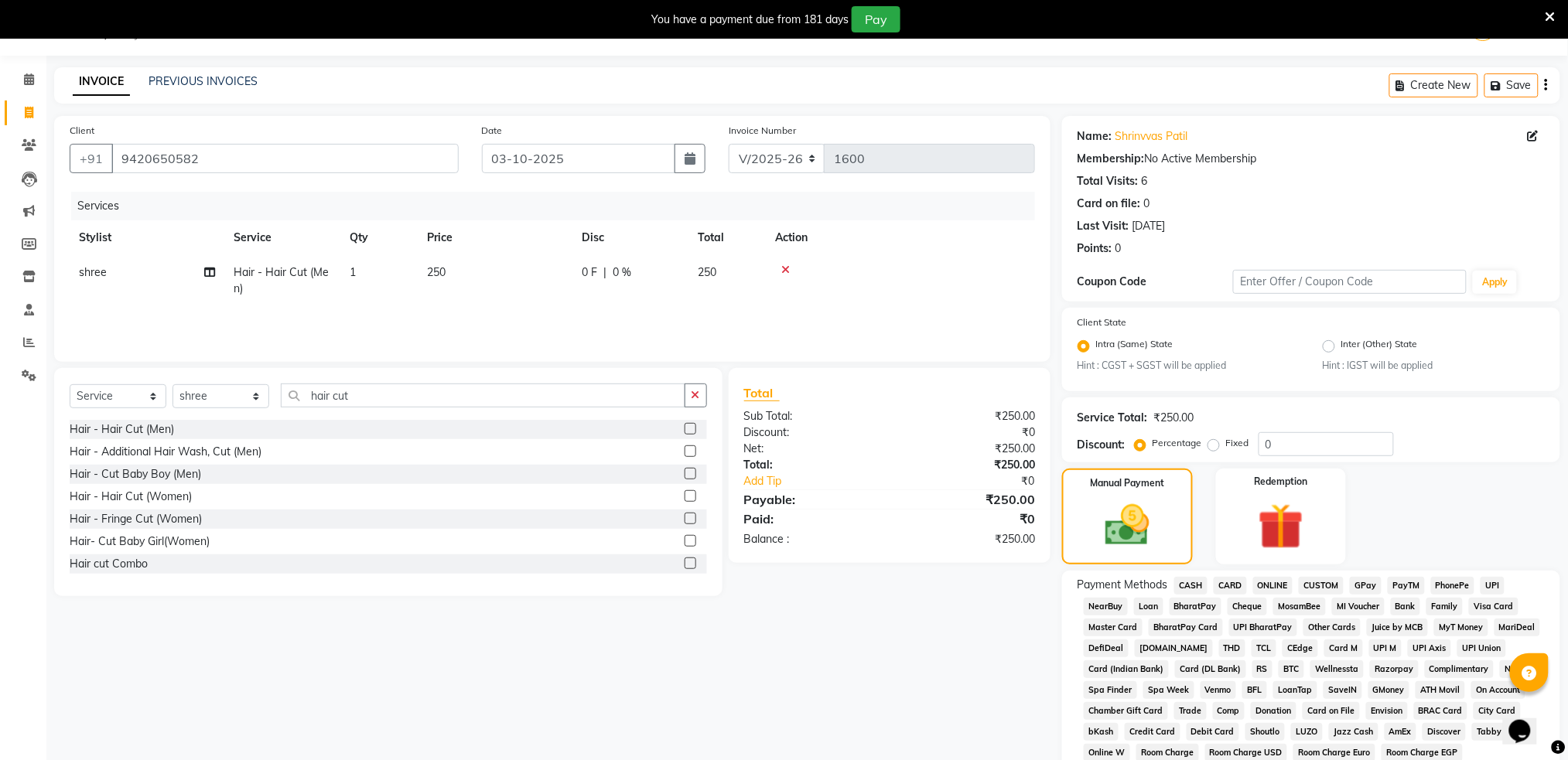
click at [1193, 583] on span "CASH" at bounding box center [1191, 585] width 33 height 18
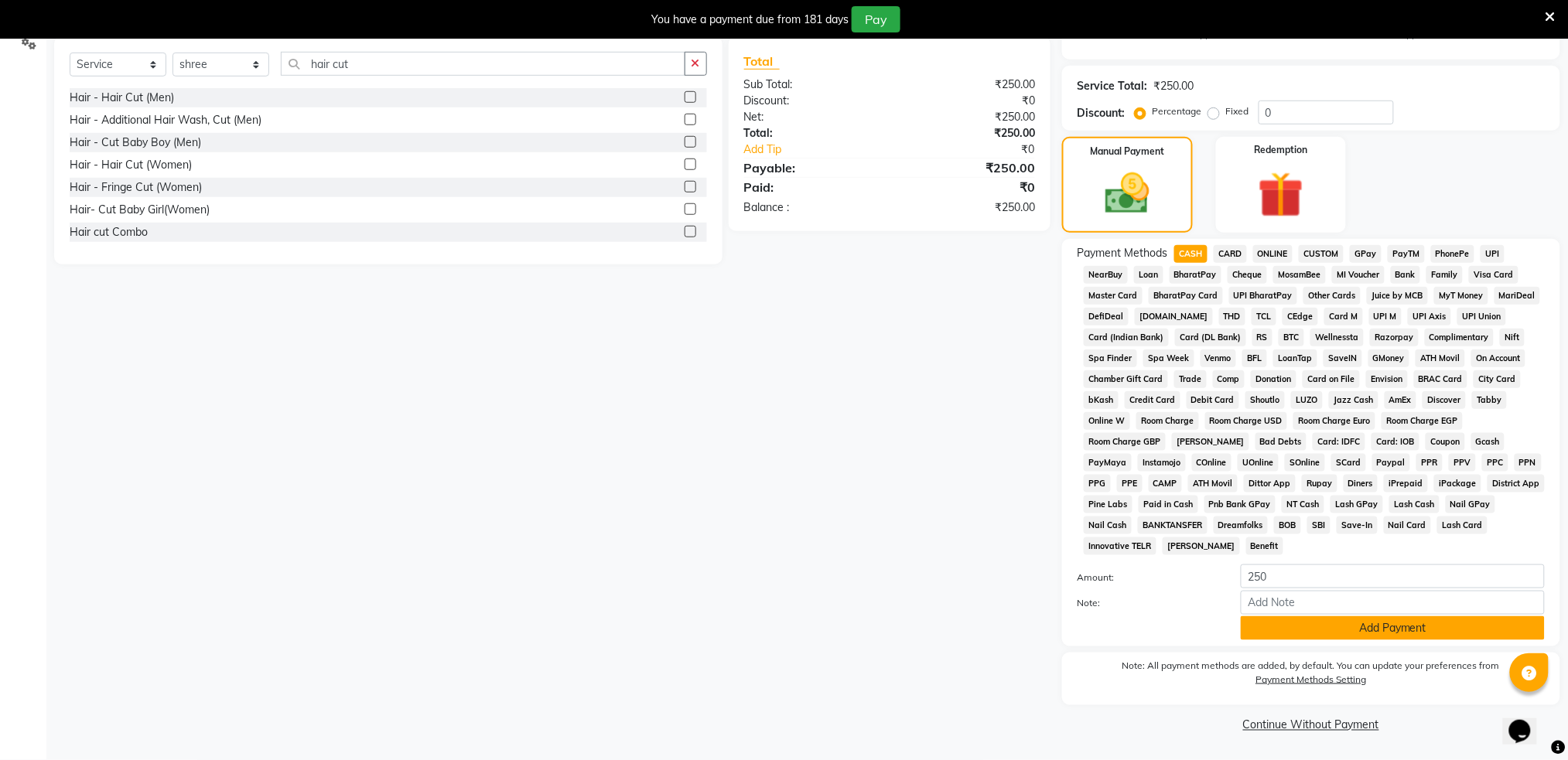
click at [1374, 618] on button "Add Payment" at bounding box center [1393, 628] width 304 height 24
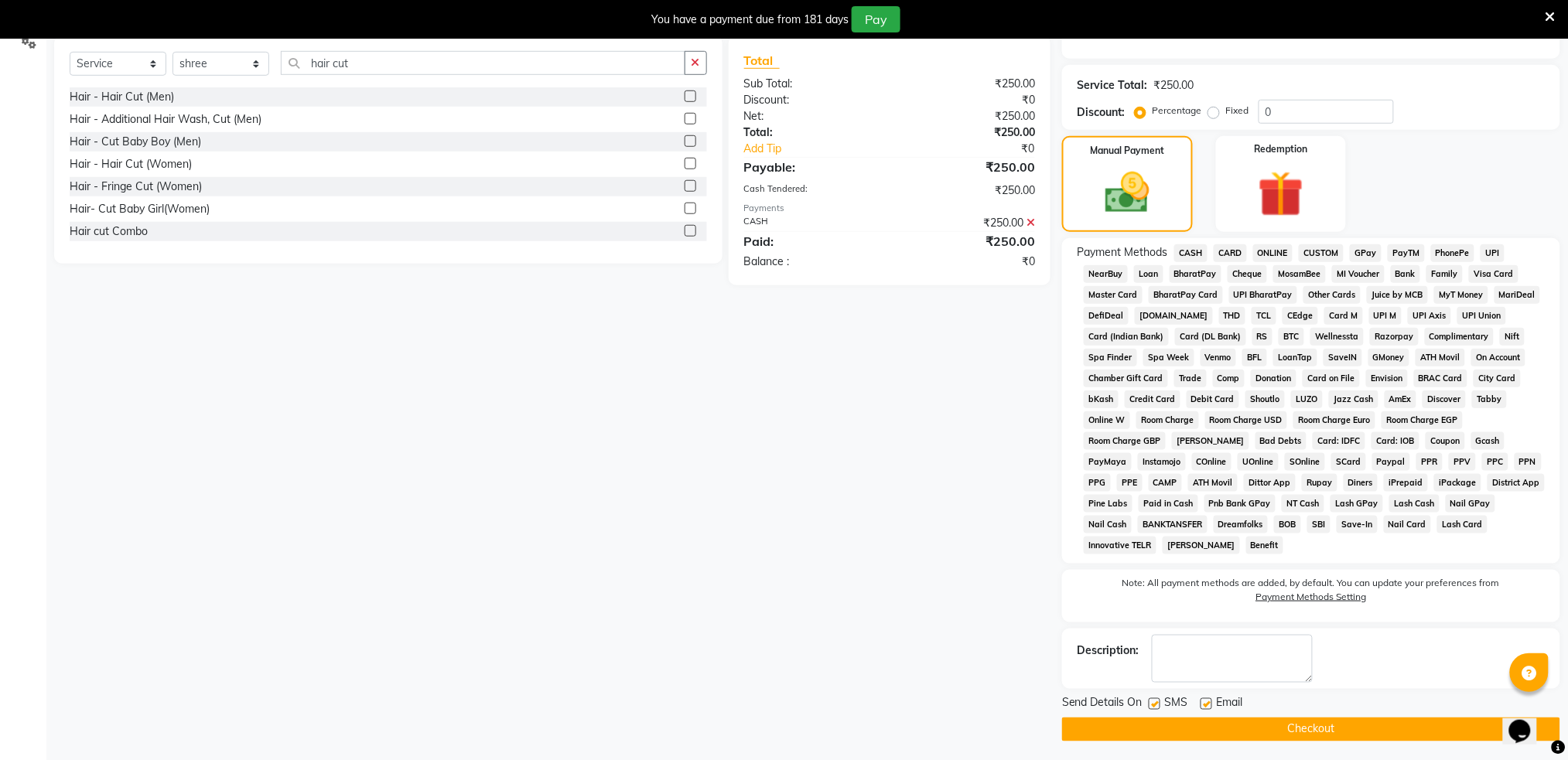
click at [1152, 703] on label at bounding box center [1154, 704] width 12 height 12
click at [1152, 703] on input "checkbox" at bounding box center [1153, 705] width 10 height 10
checkbox input "false"
click at [1164, 728] on button "Checkout" at bounding box center [1311, 730] width 499 height 24
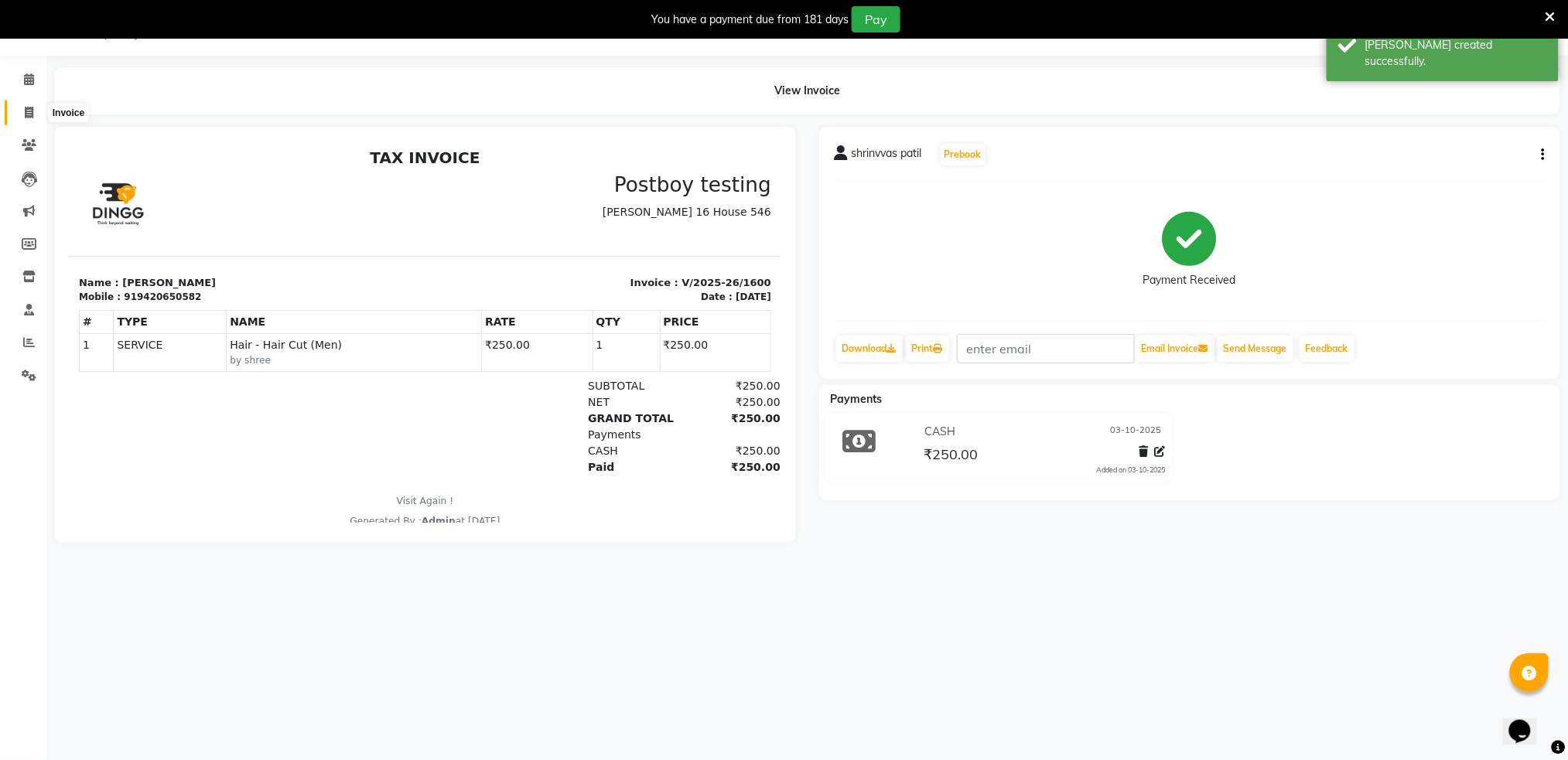
click at [28, 106] on icon at bounding box center [28, 112] width 9 height 12
select select "service"
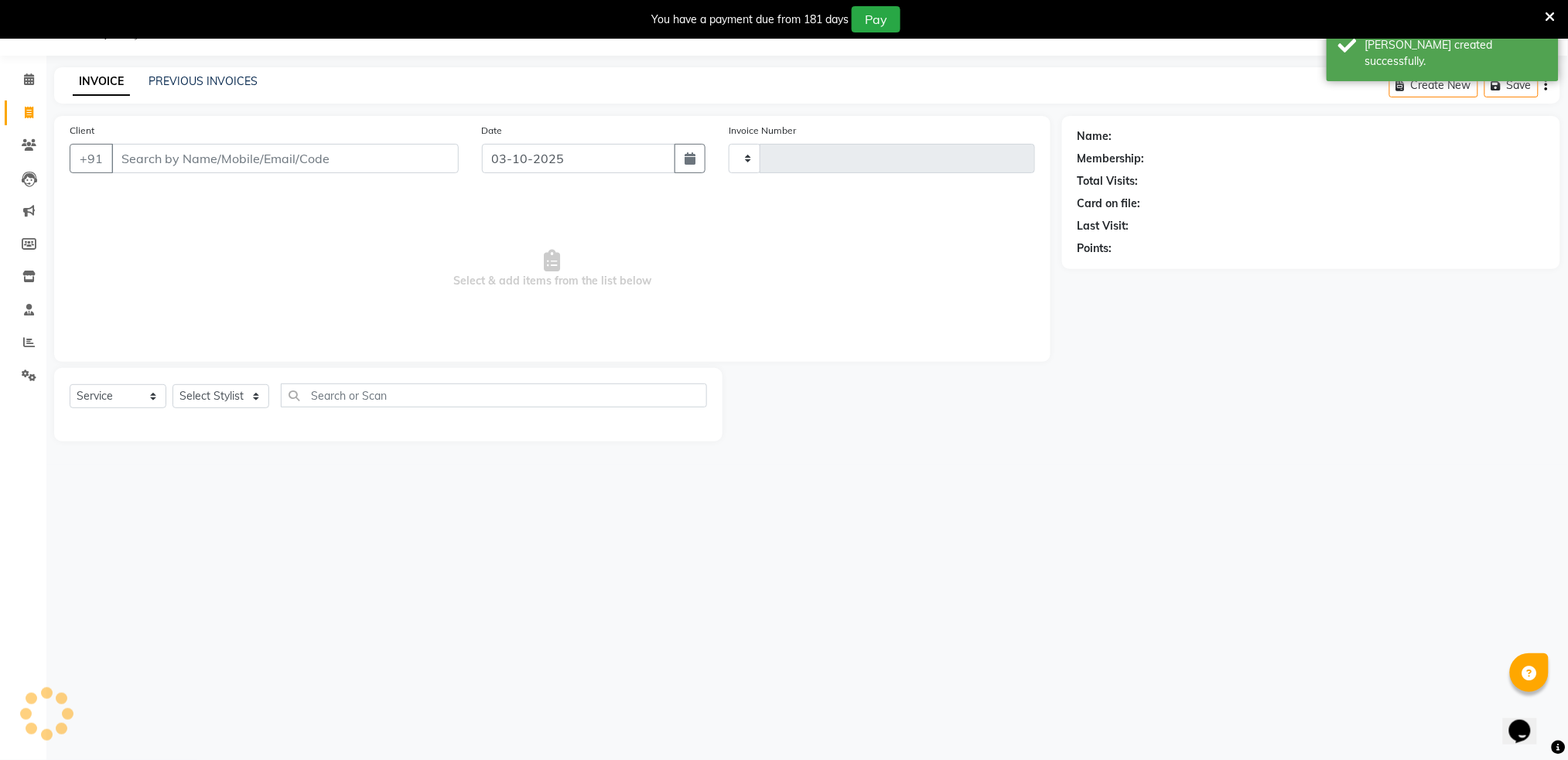
type input "1601"
select select "672"
